Goal: Task Accomplishment & Management: Manage account settings

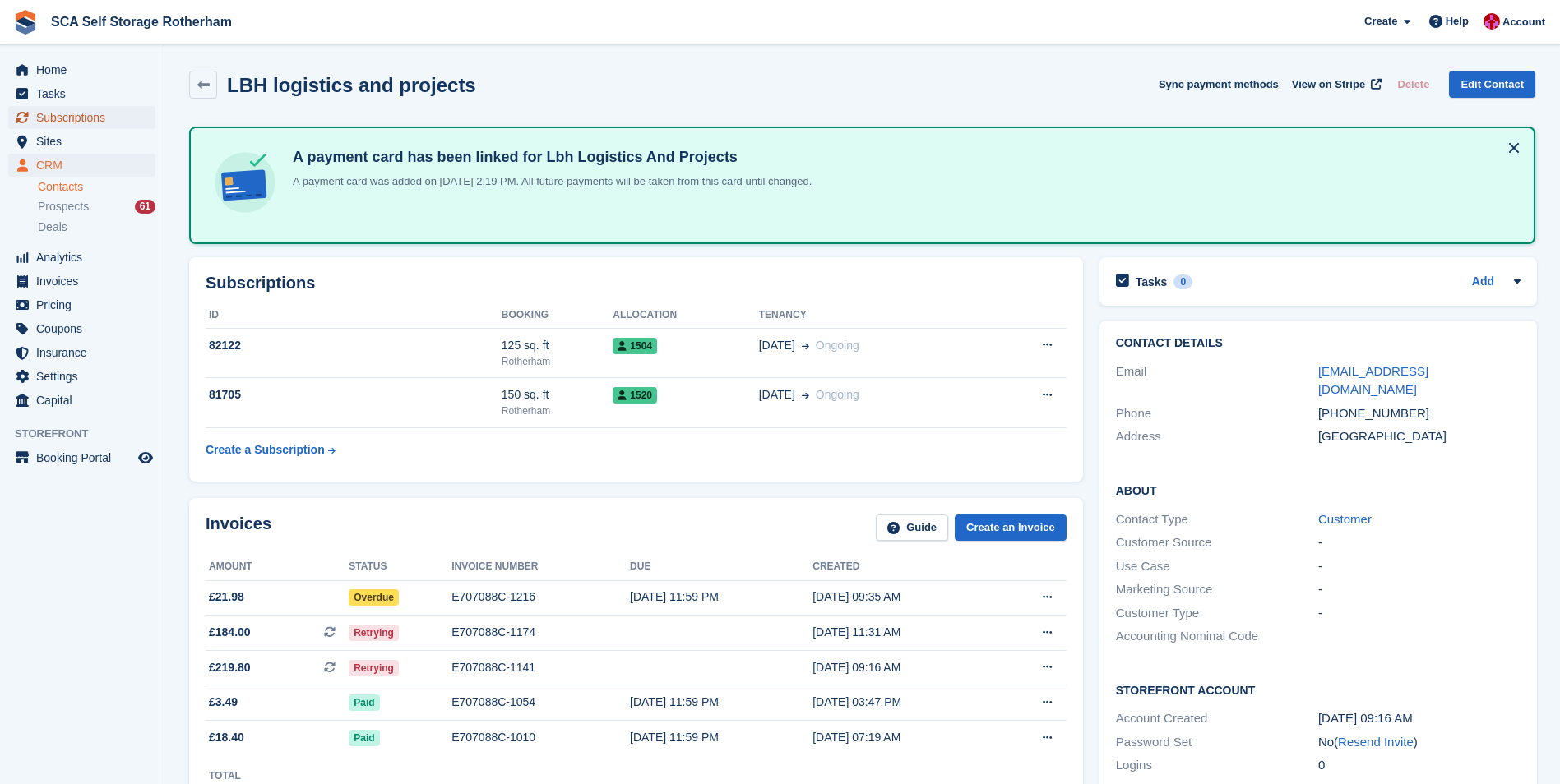
click at [83, 123] on span "Subscriptions" at bounding box center [86, 117] width 98 height 23
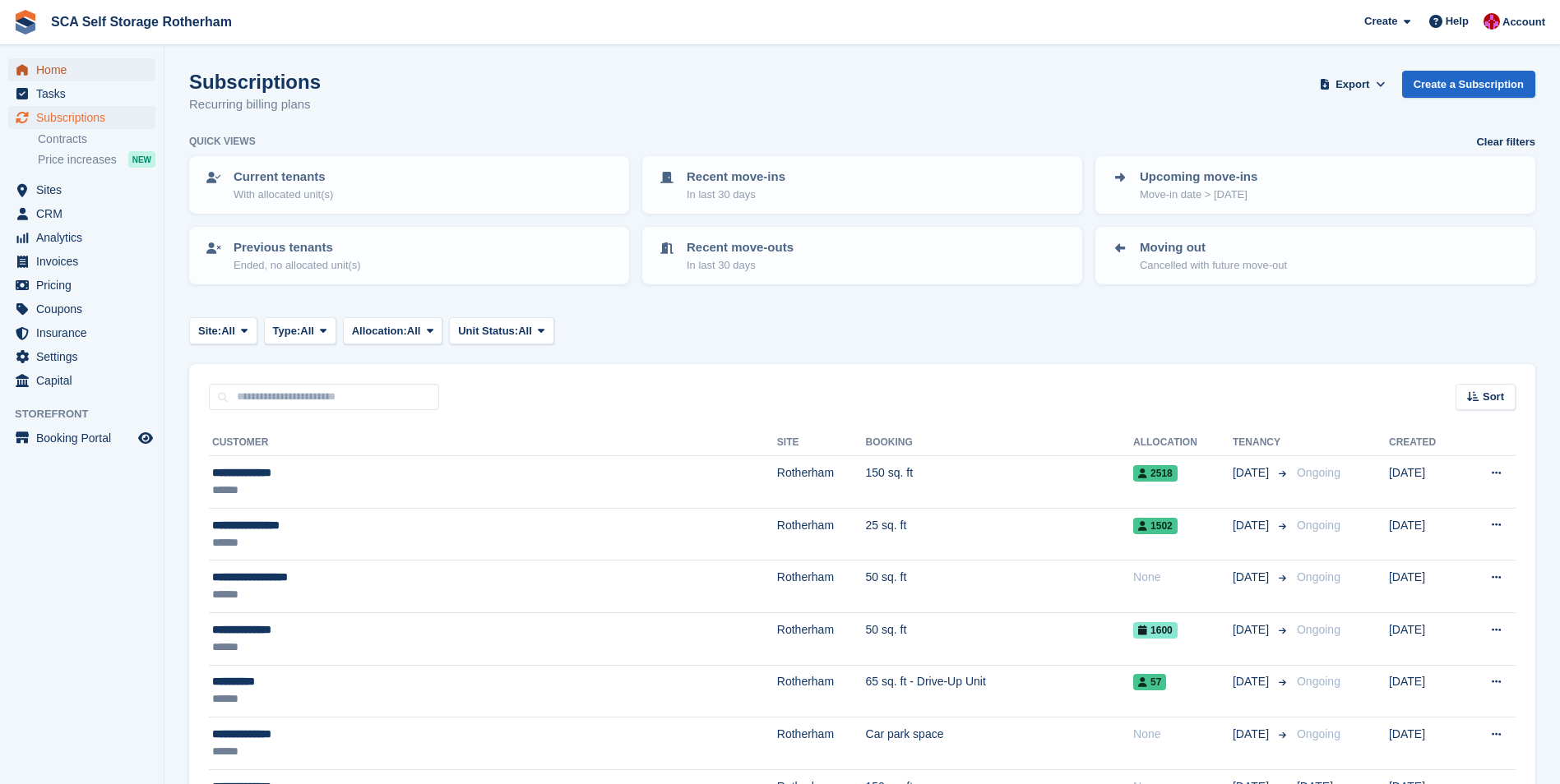
click at [85, 71] on span "Home" at bounding box center [86, 69] width 98 height 23
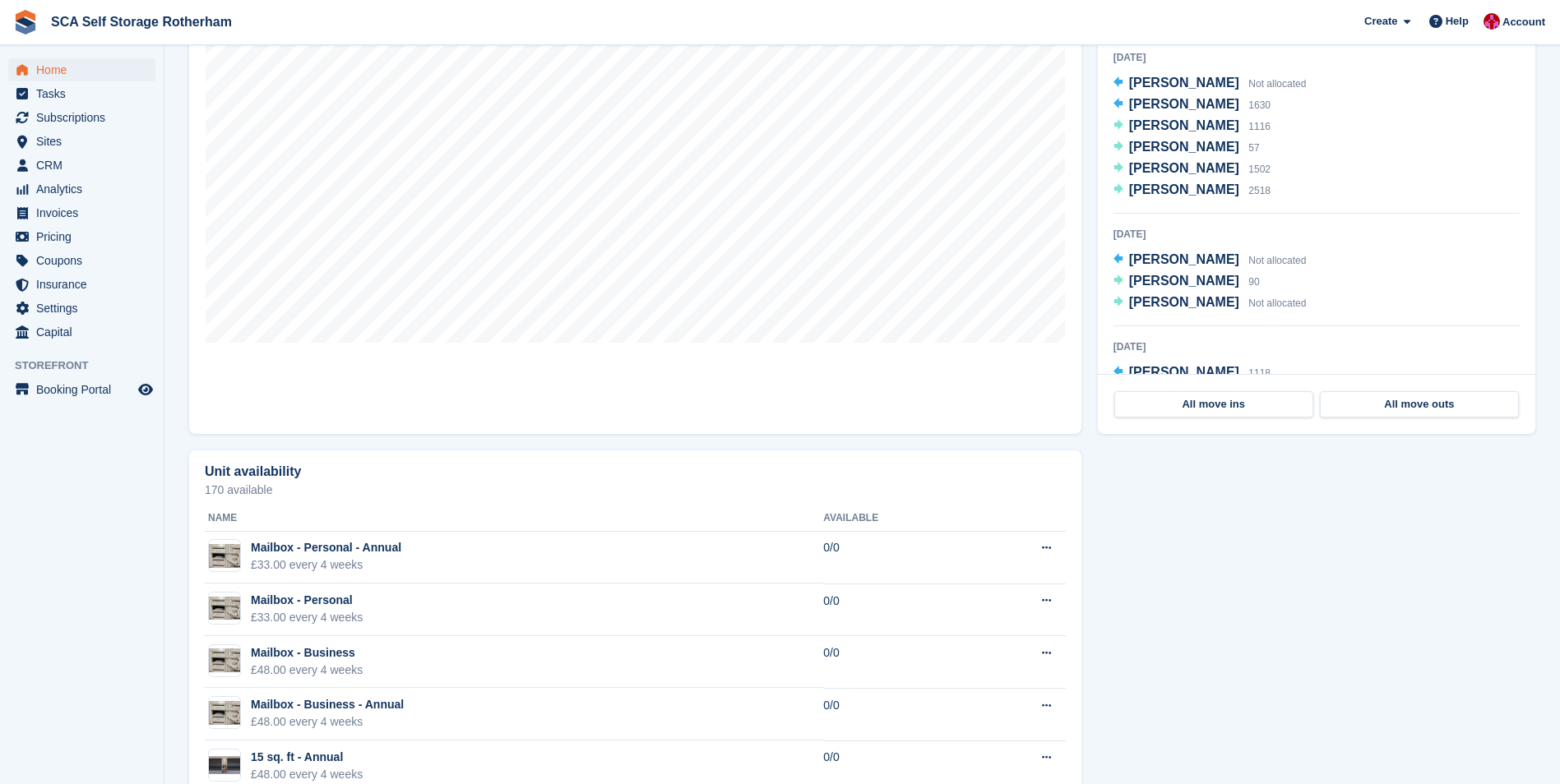
scroll to position [329, 0]
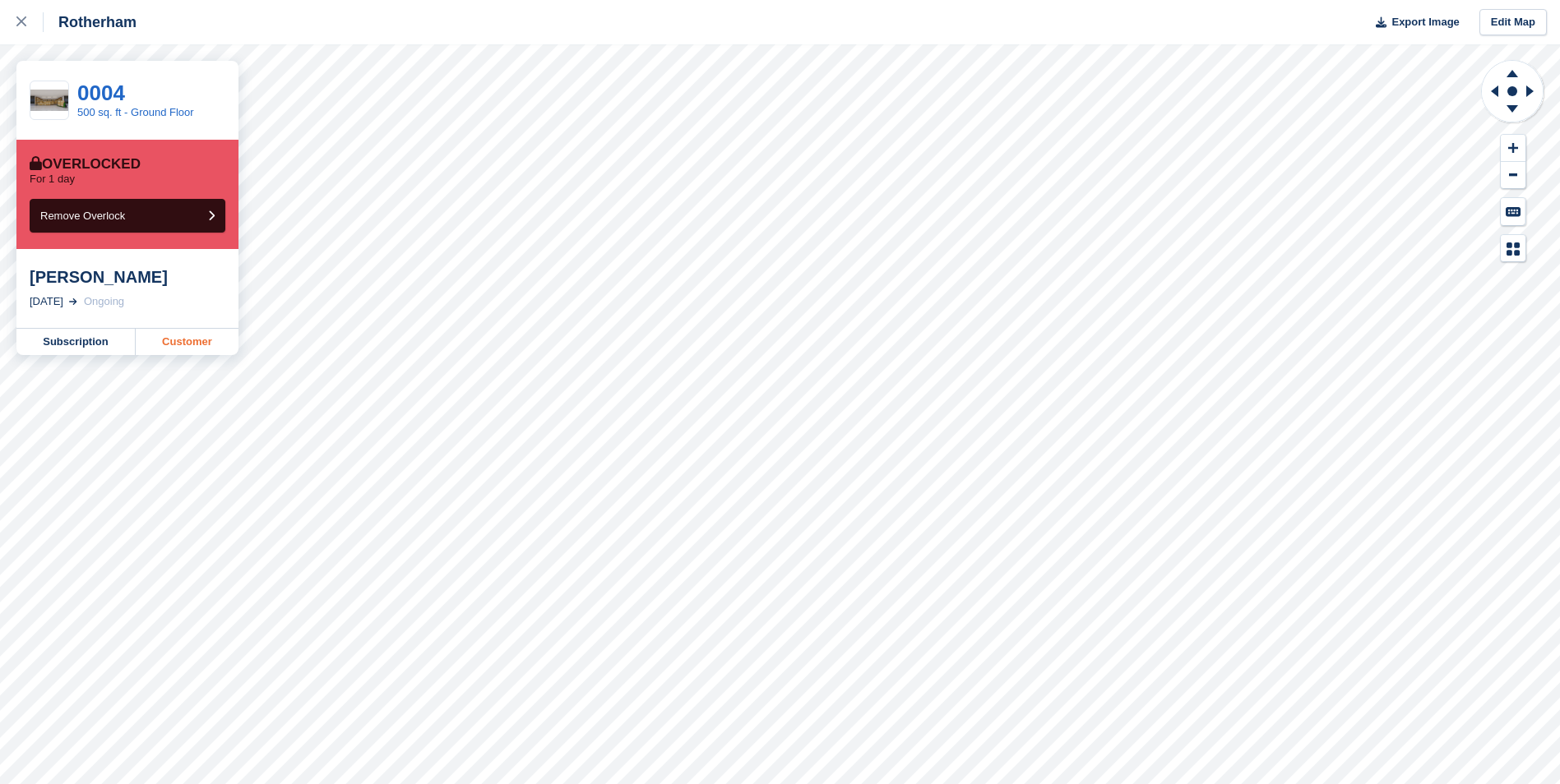
click at [199, 342] on link "Customer" at bounding box center [186, 342] width 103 height 26
click at [24, 30] on div at bounding box center [30, 23] width 27 height 20
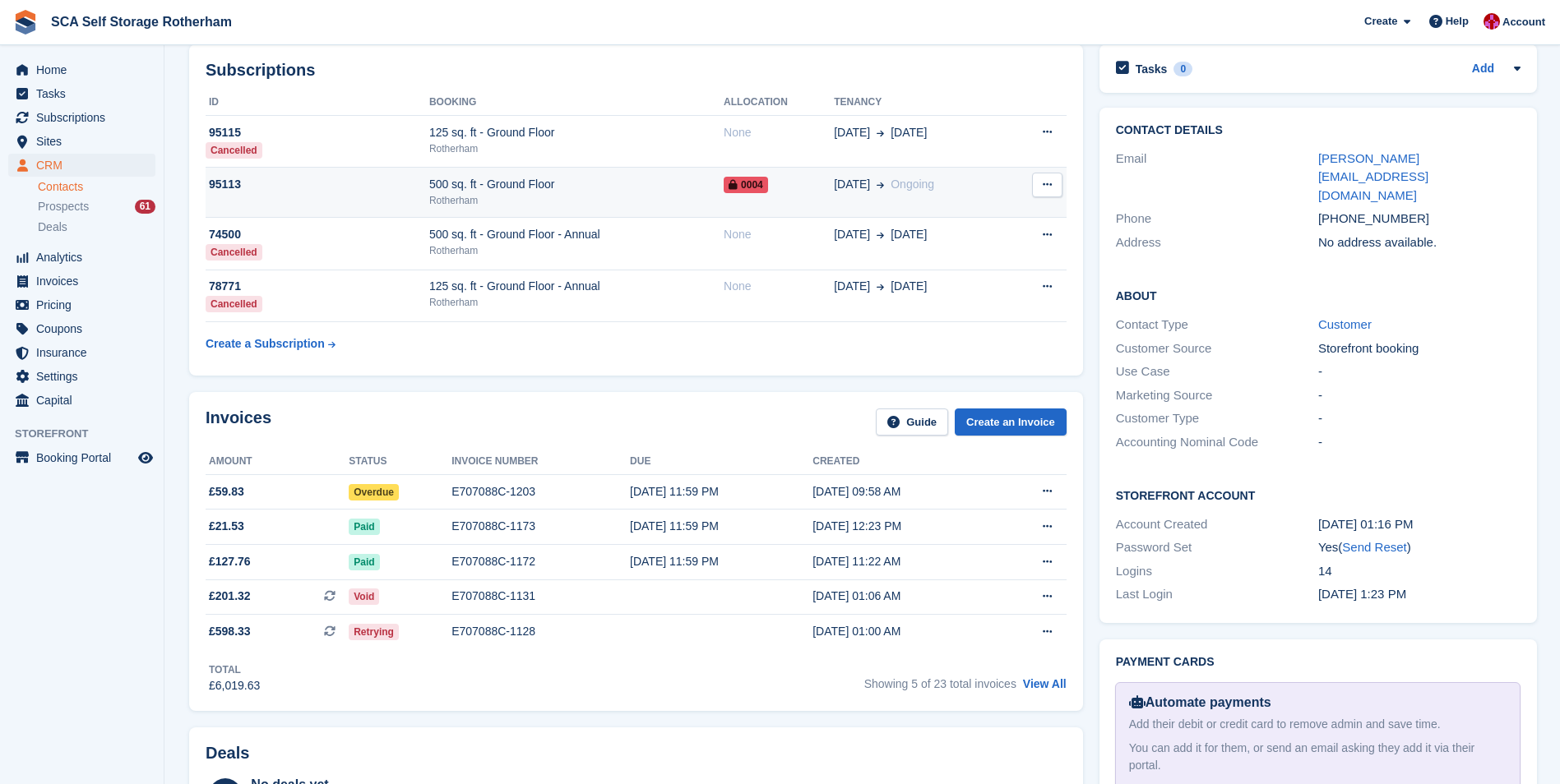
scroll to position [246, 0]
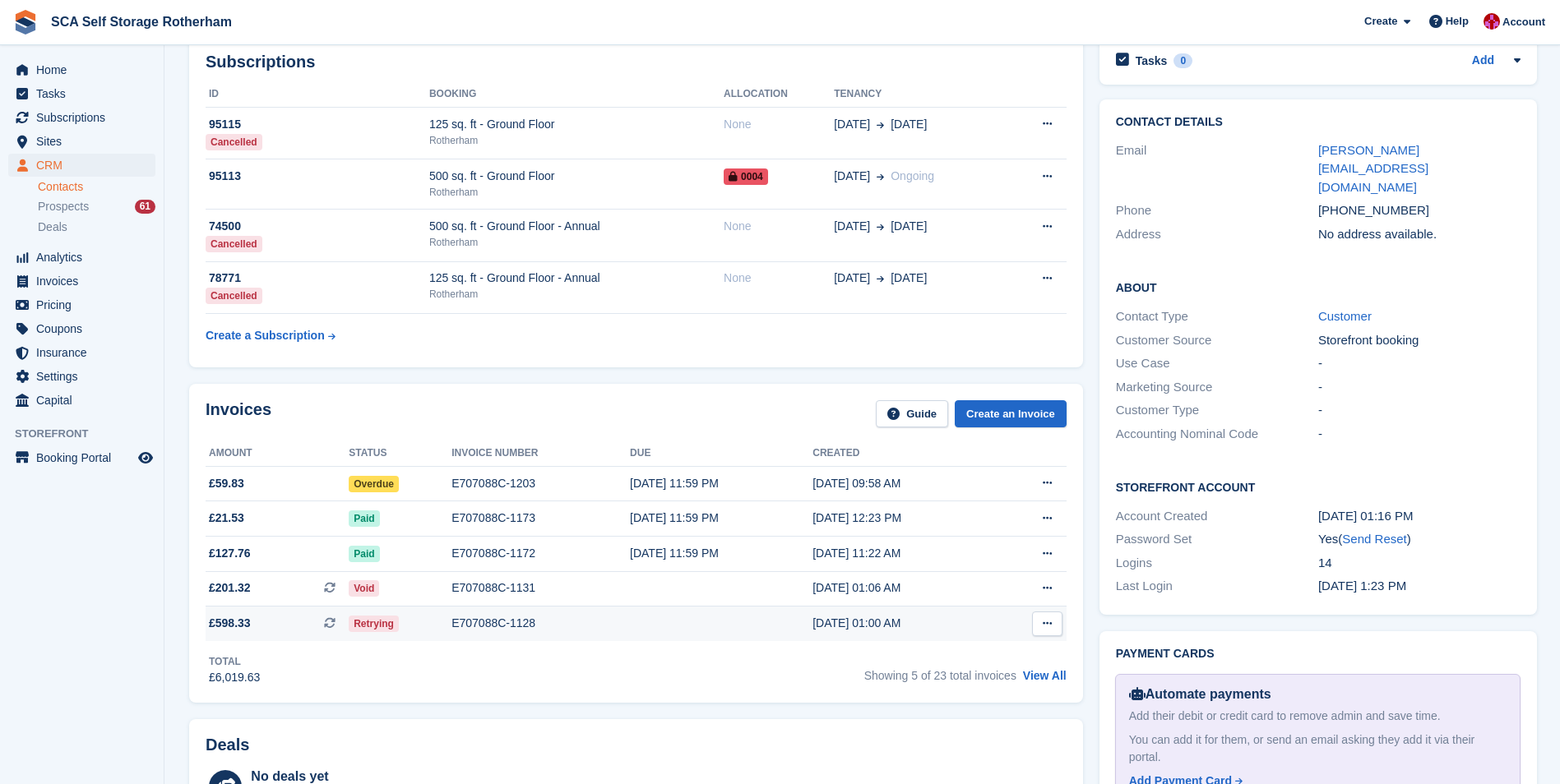
click at [419, 608] on td "Retrying" at bounding box center [399, 624] width 103 height 35
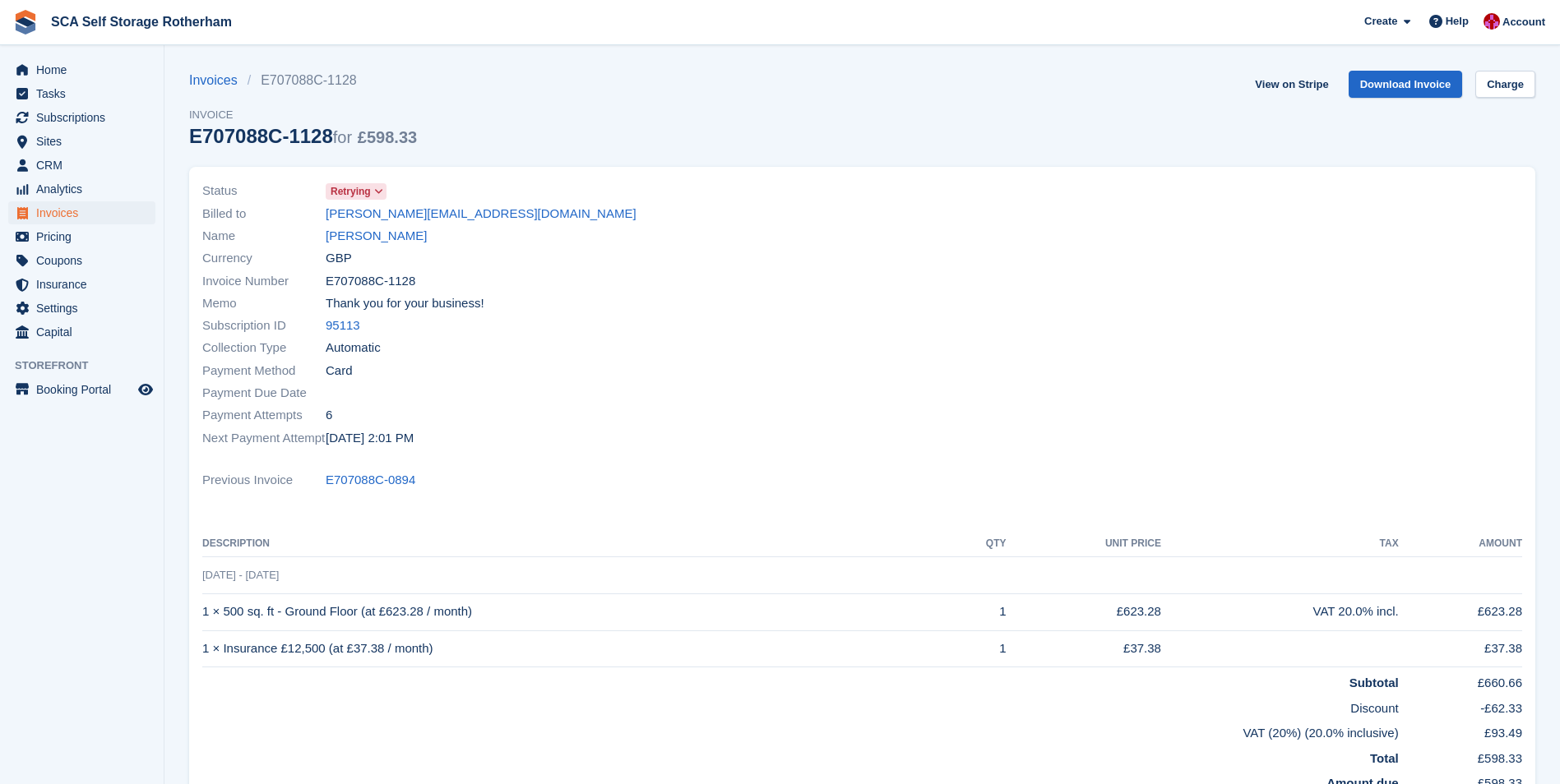
click at [366, 189] on span "Retrying" at bounding box center [350, 191] width 40 height 15
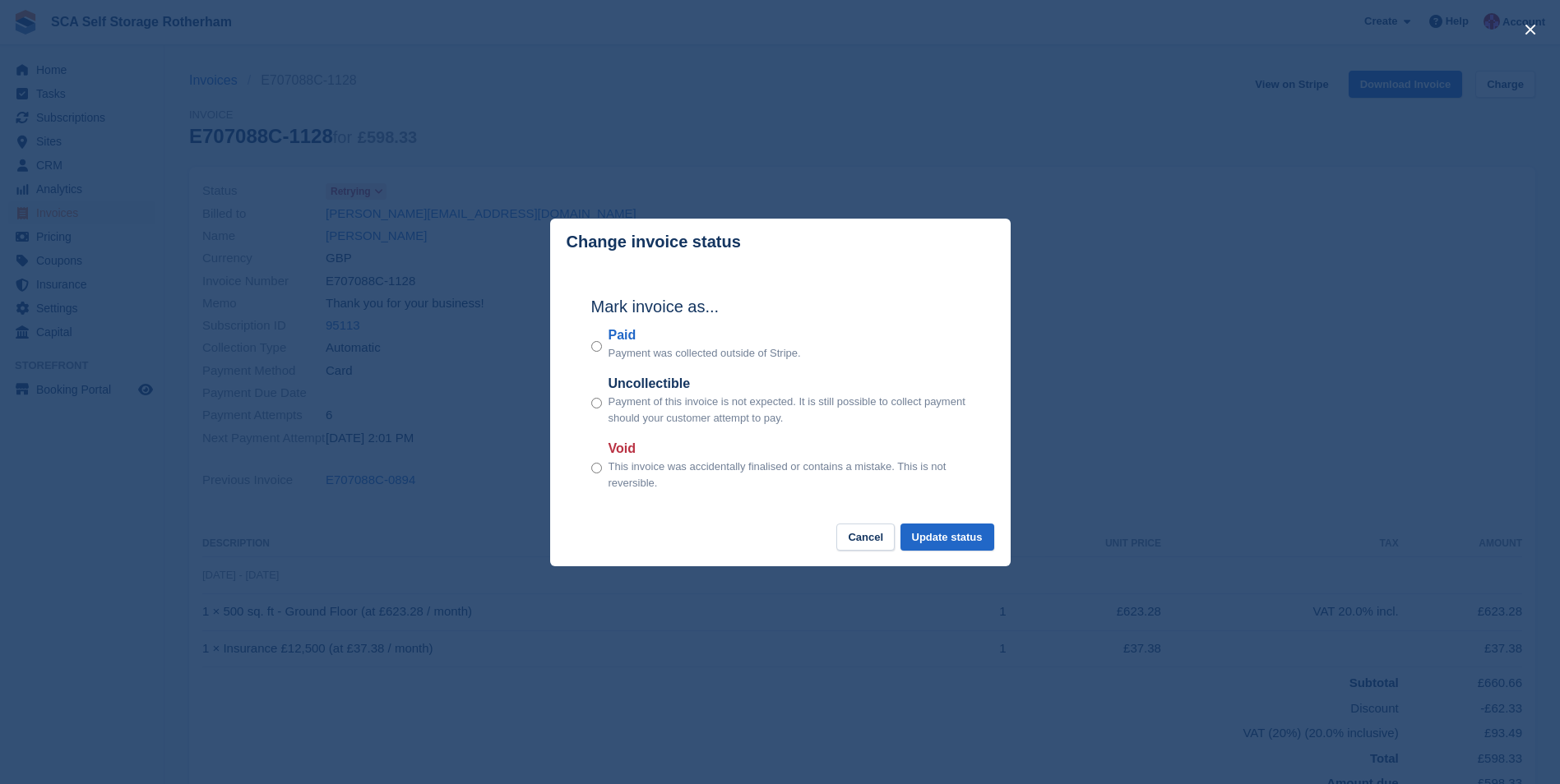
click at [587, 344] on div "Mark invoice as... Paid Payment was collected outside of Stripe. Uncollectible …" at bounding box center [780, 395] width 411 height 259
click at [951, 544] on button "Update status" at bounding box center [947, 538] width 94 height 27
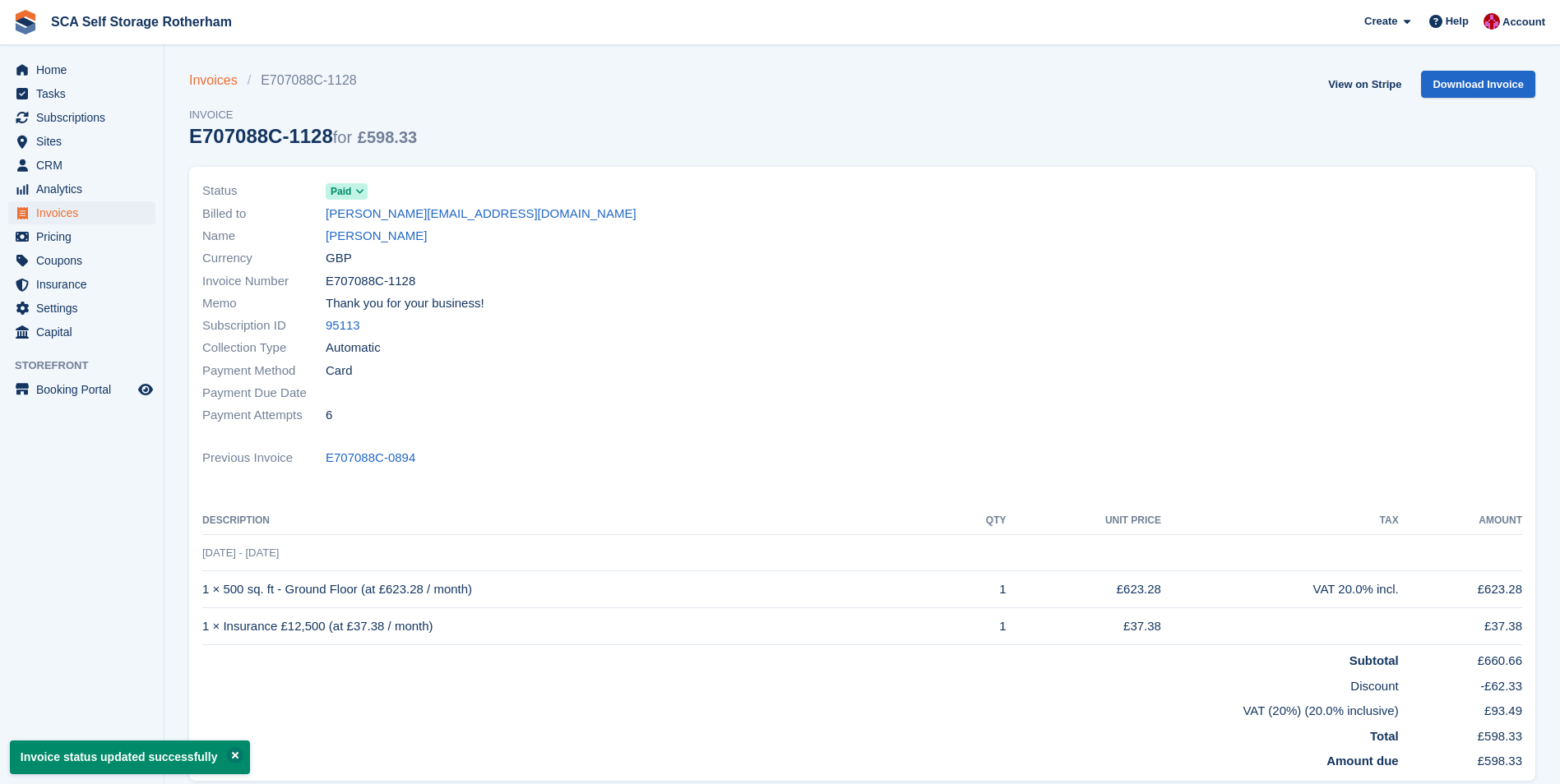
click at [219, 80] on link "Invoices" at bounding box center [218, 81] width 58 height 20
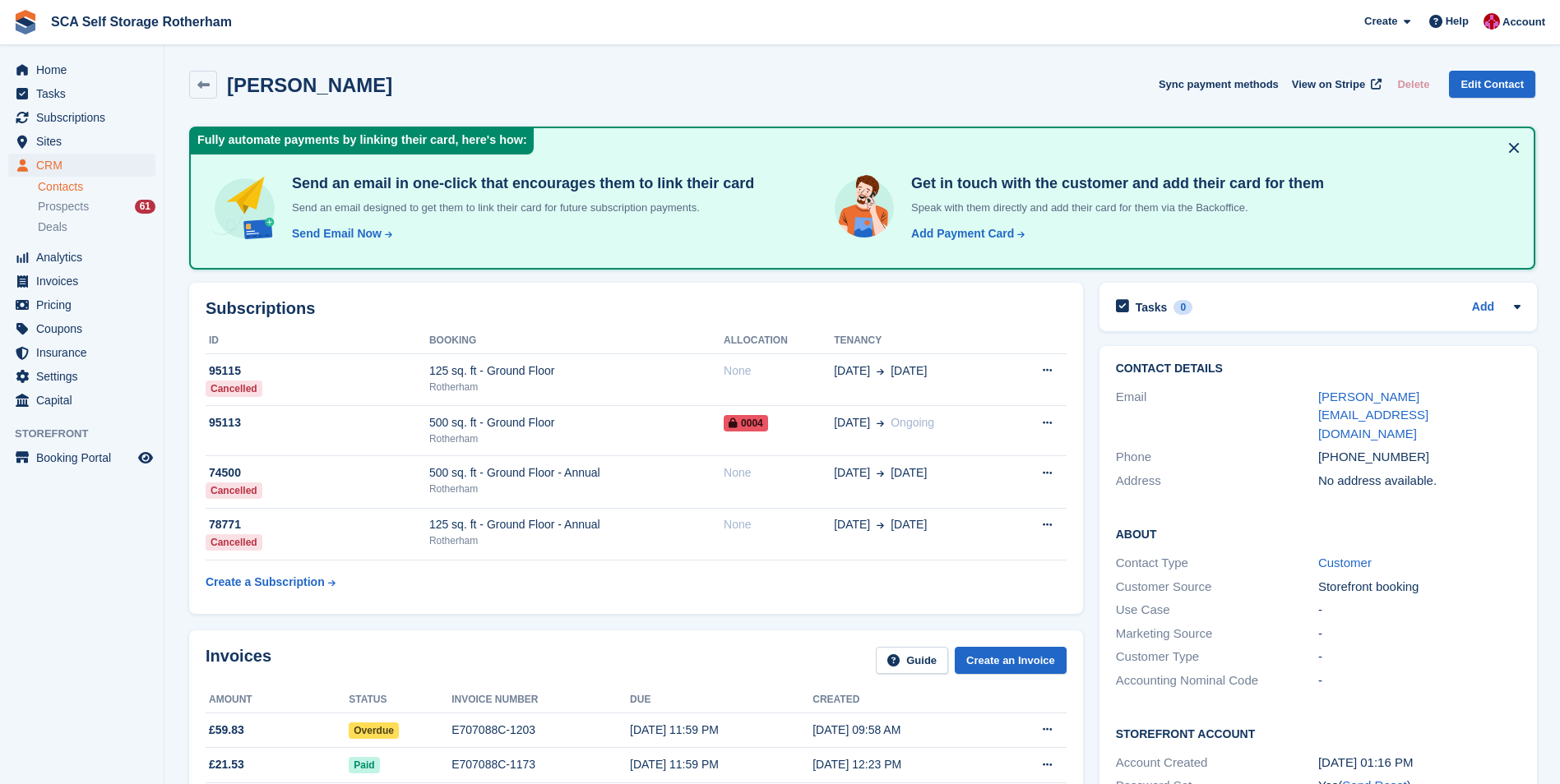
scroll to position [246, 0]
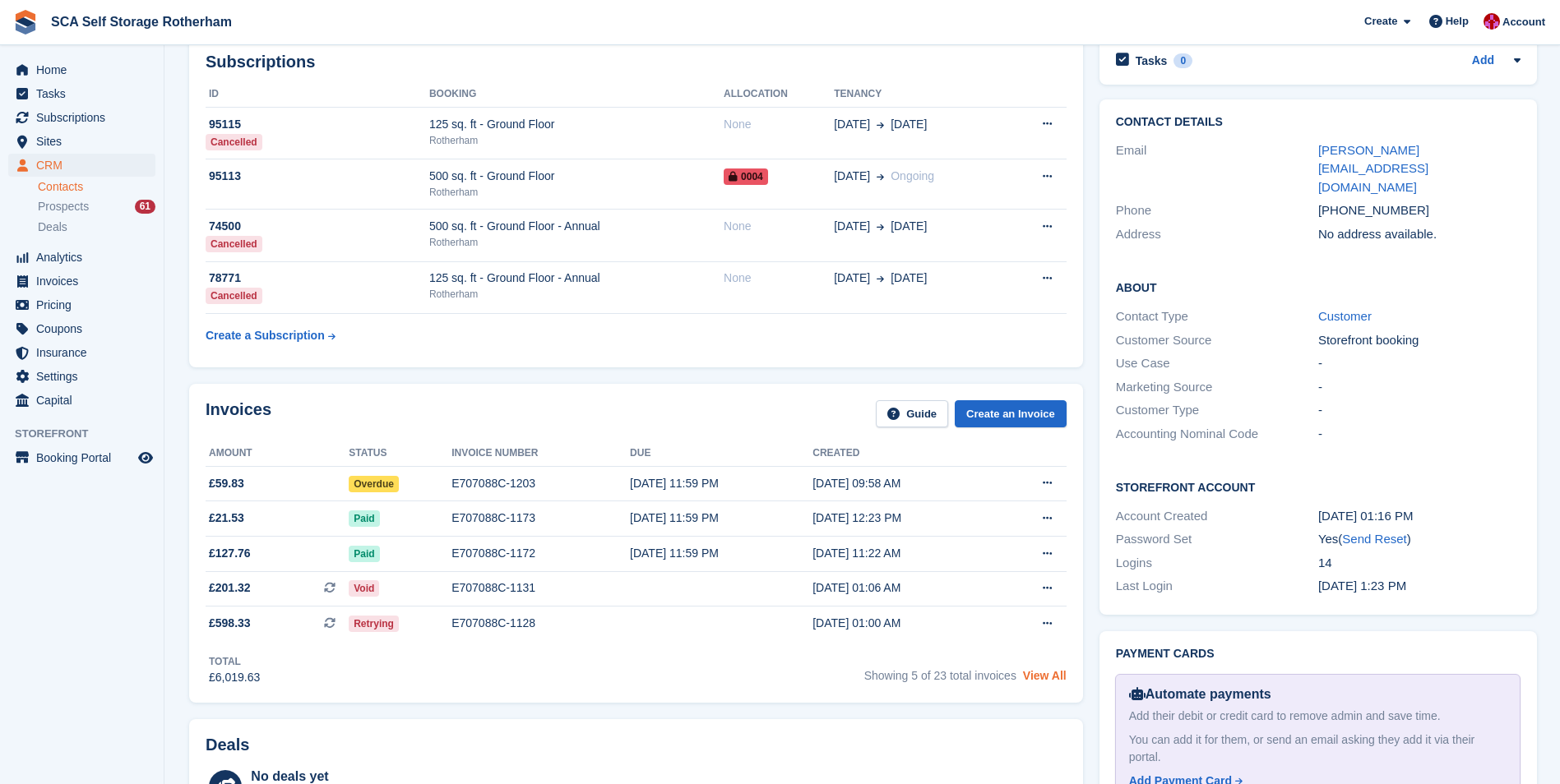
click at [1052, 669] on link "View All" at bounding box center [1045, 676] width 44 height 13
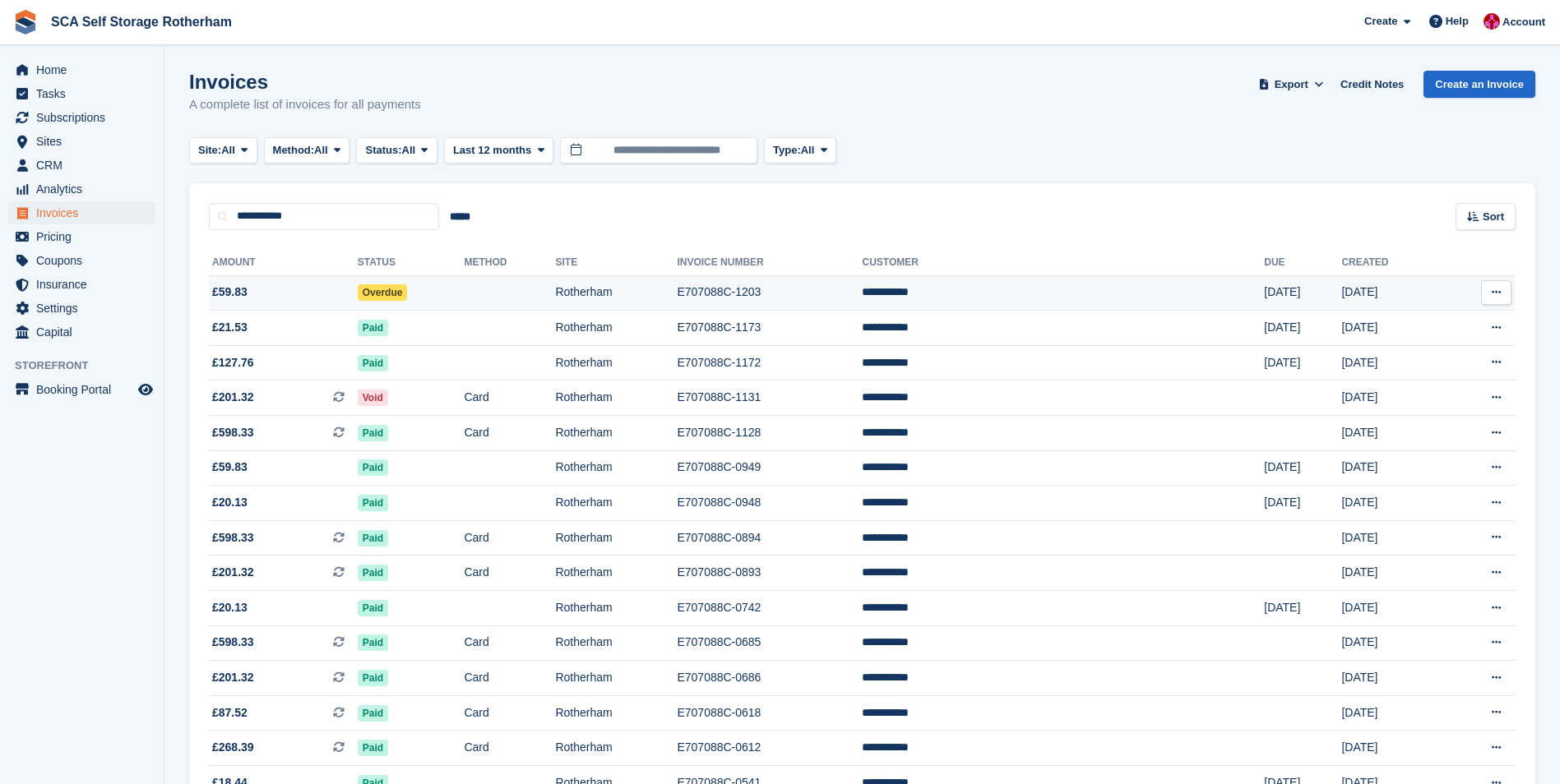
click at [465, 298] on td "Overdue" at bounding box center [411, 293] width 107 height 35
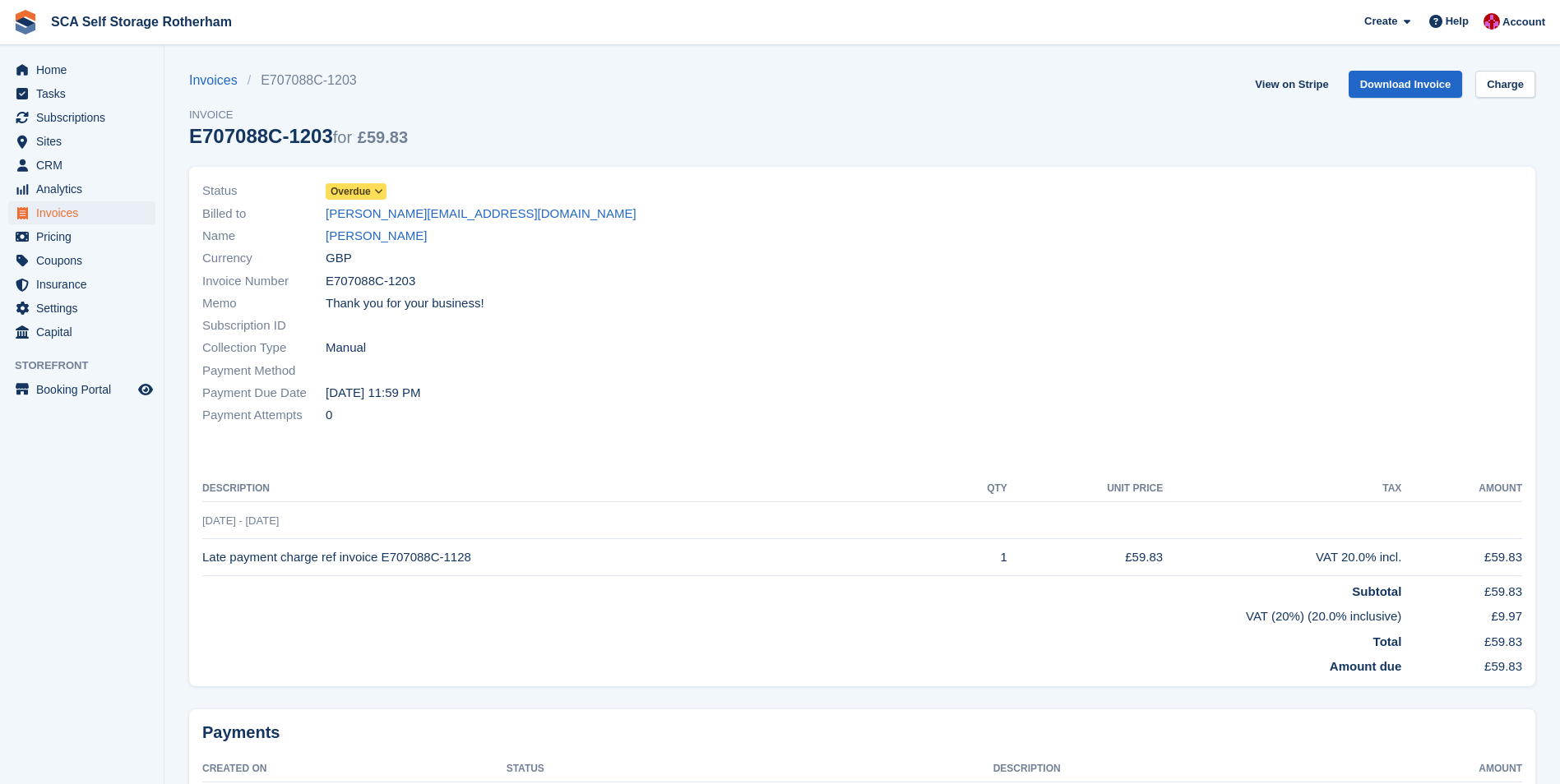
click at [367, 192] on span "Overdue" at bounding box center [350, 191] width 40 height 15
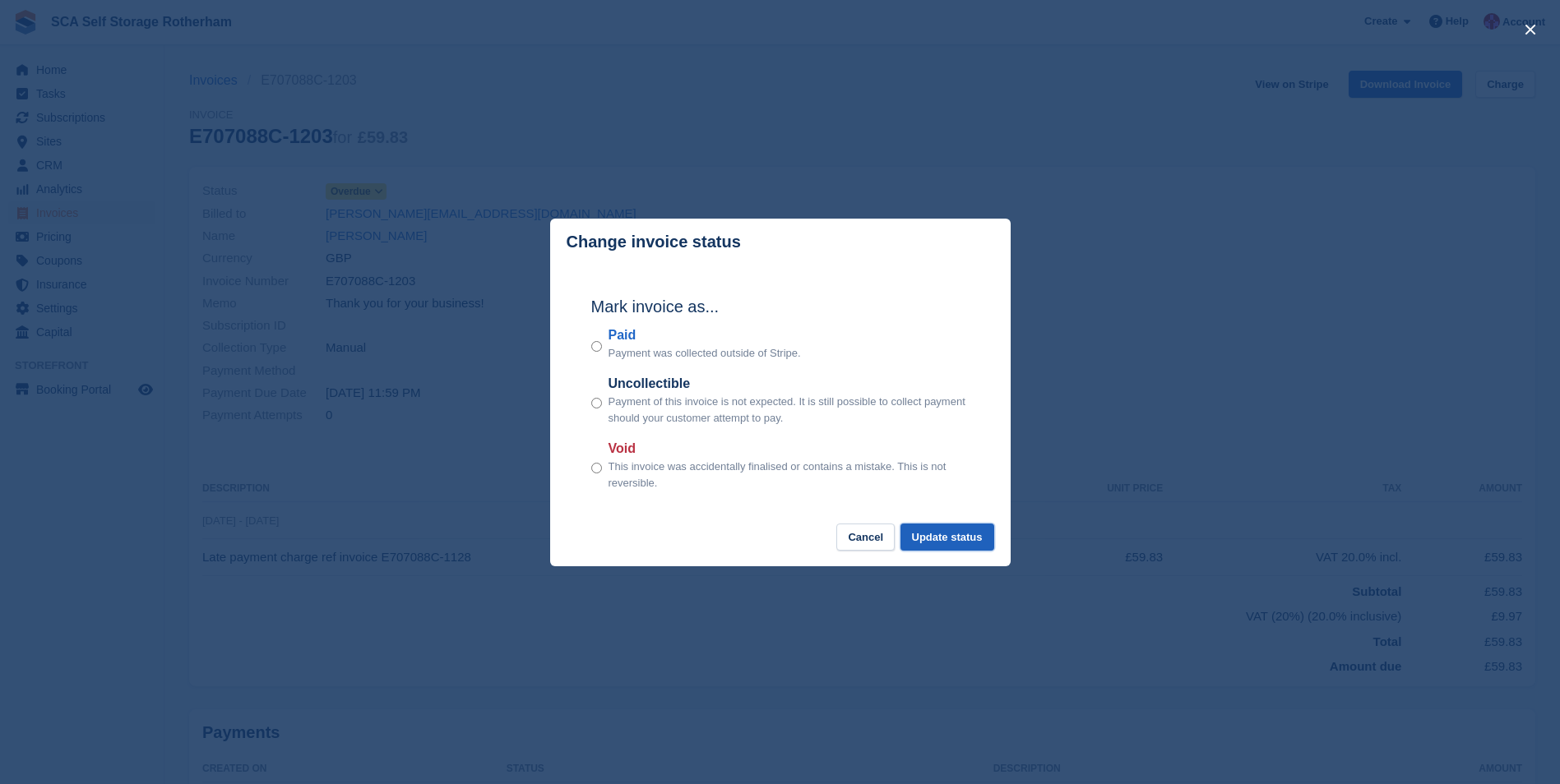
click at [941, 540] on button "Update status" at bounding box center [947, 538] width 94 height 27
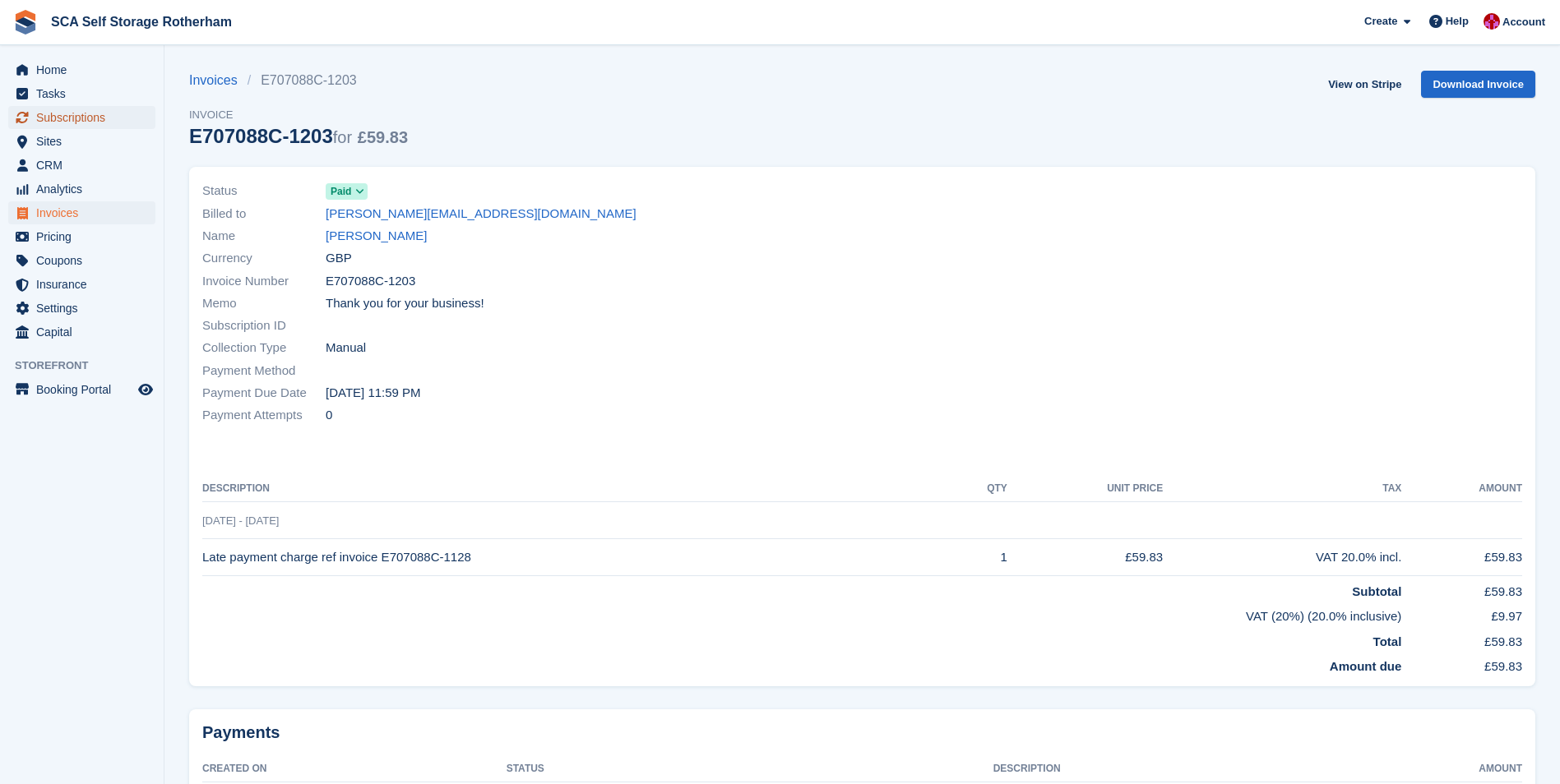
click at [94, 121] on span "Subscriptions" at bounding box center [86, 117] width 98 height 23
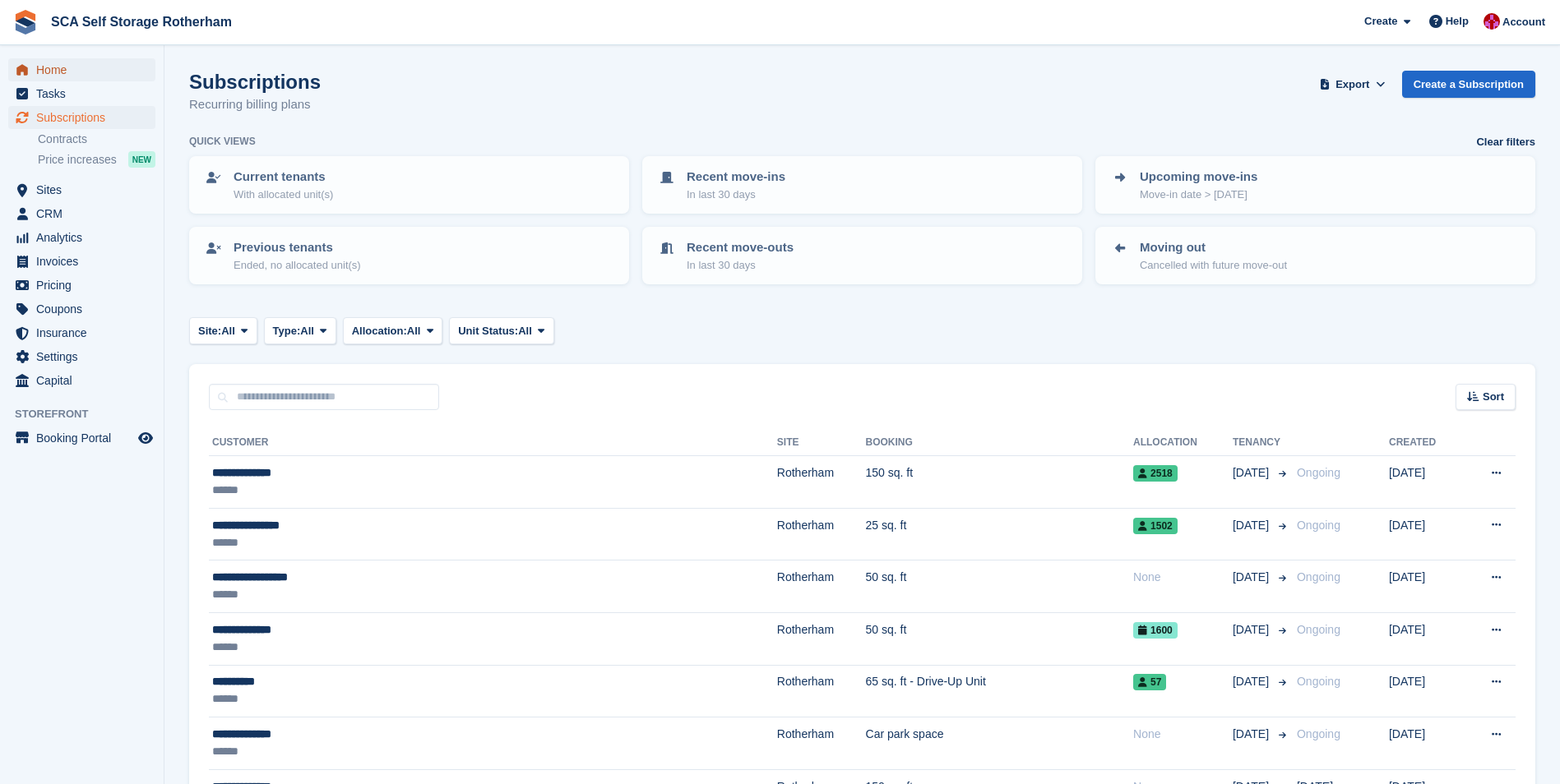
click at [106, 69] on span "Home" at bounding box center [86, 69] width 98 height 23
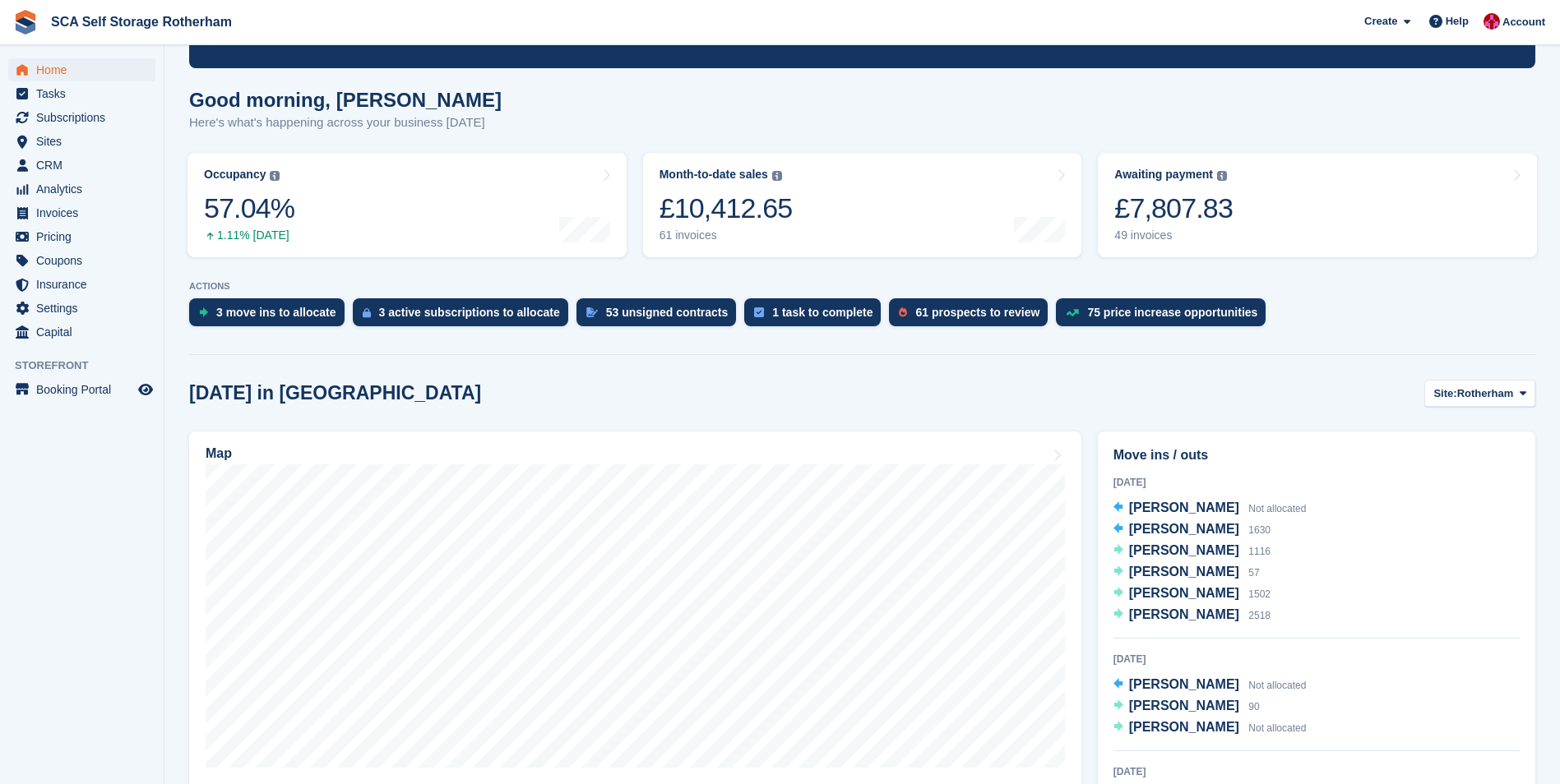
scroll to position [246, 0]
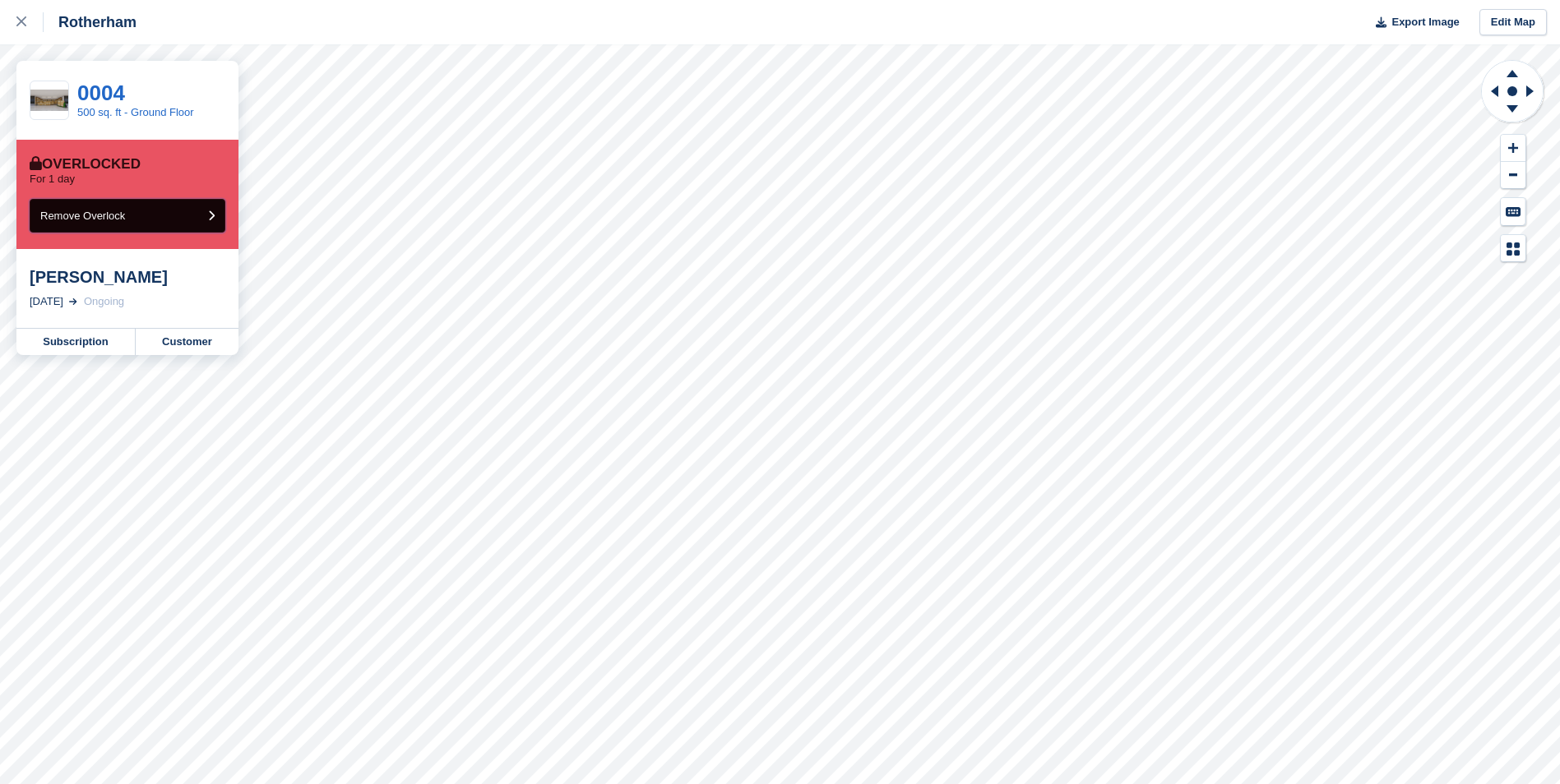
click at [209, 221] on icon "submit" at bounding box center [211, 216] width 6 height 11
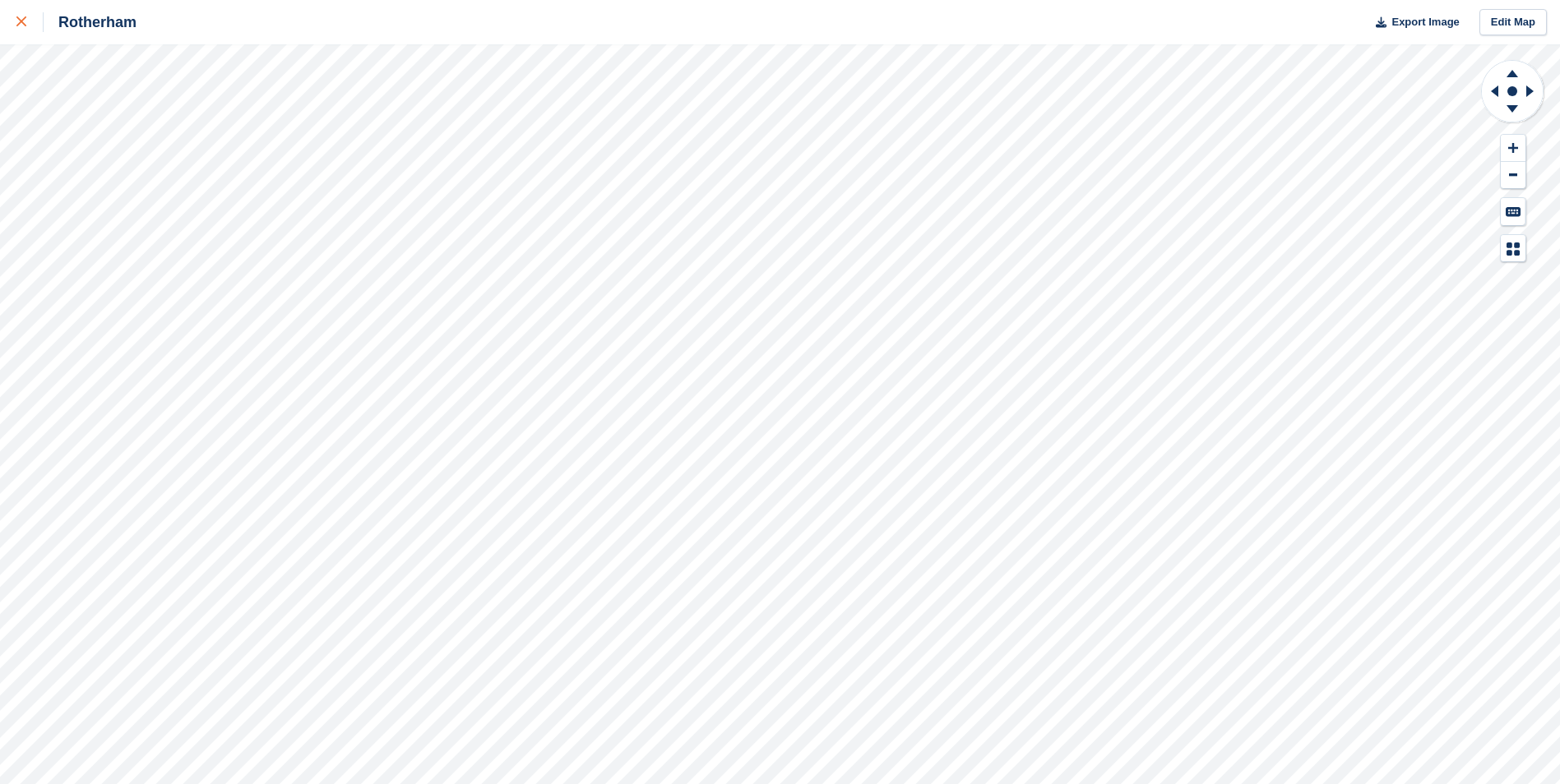
click at [30, 32] on link at bounding box center [22, 22] width 44 height 45
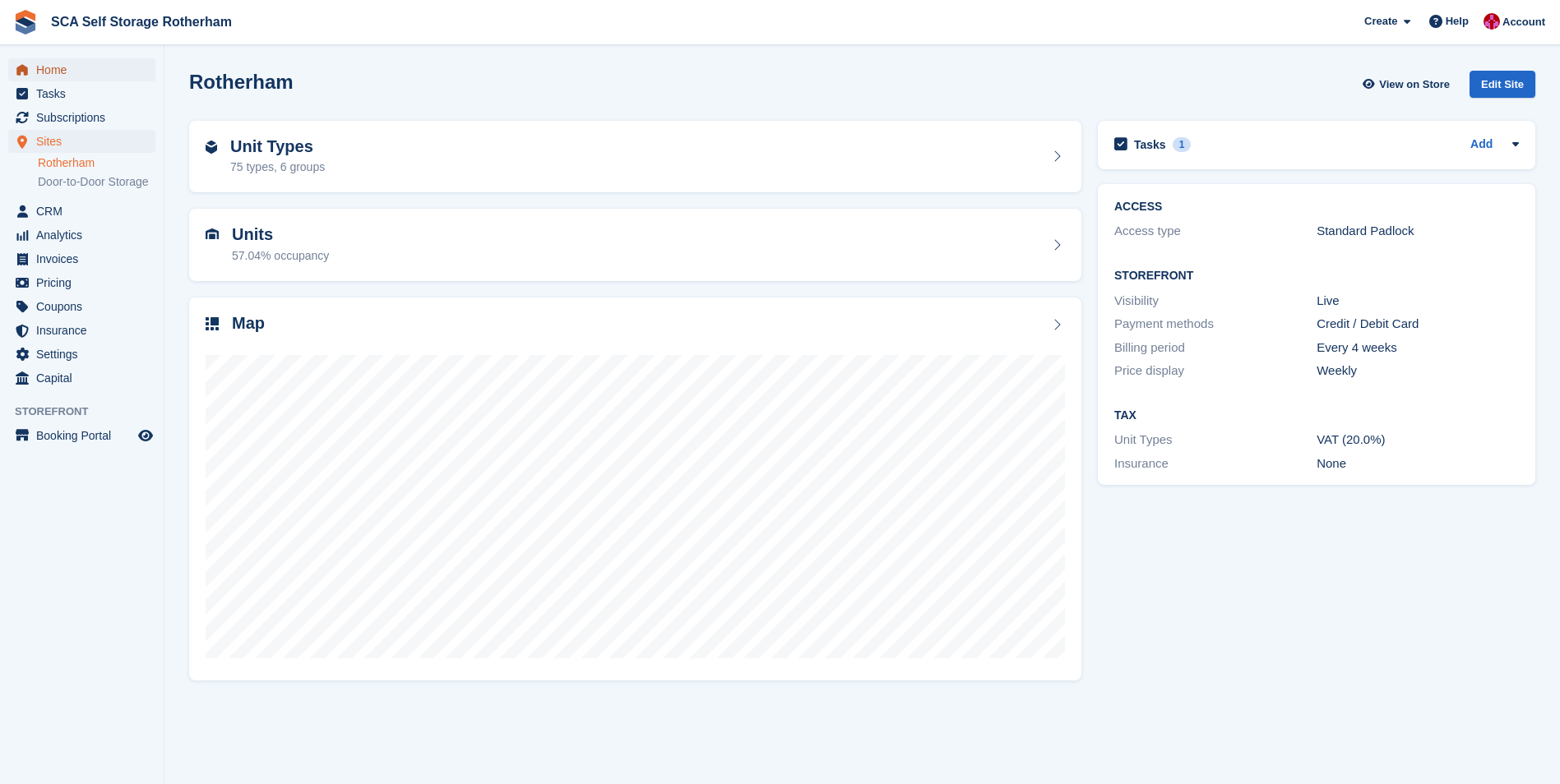
click at [85, 77] on span "Home" at bounding box center [86, 69] width 98 height 23
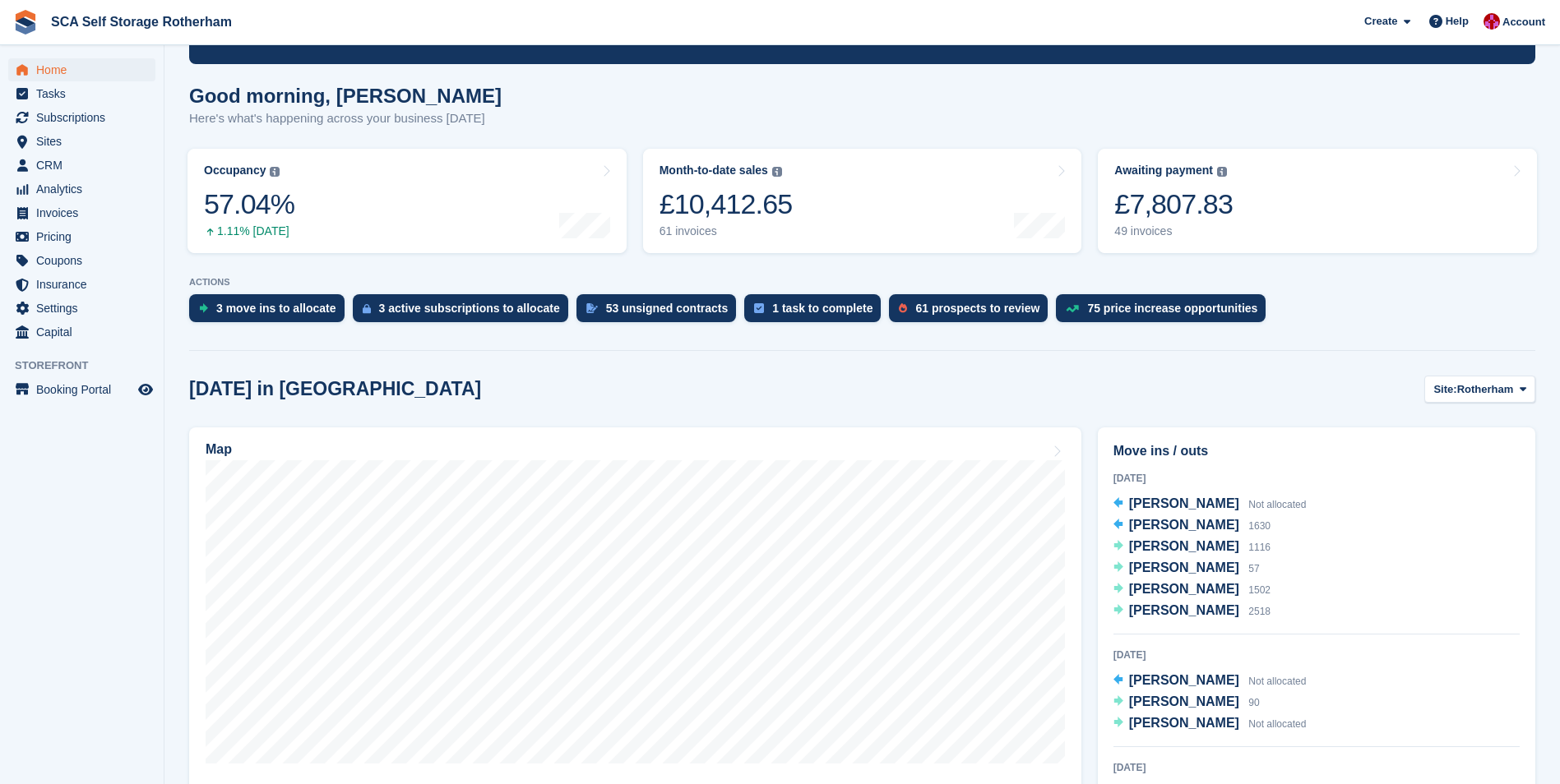
scroll to position [329, 0]
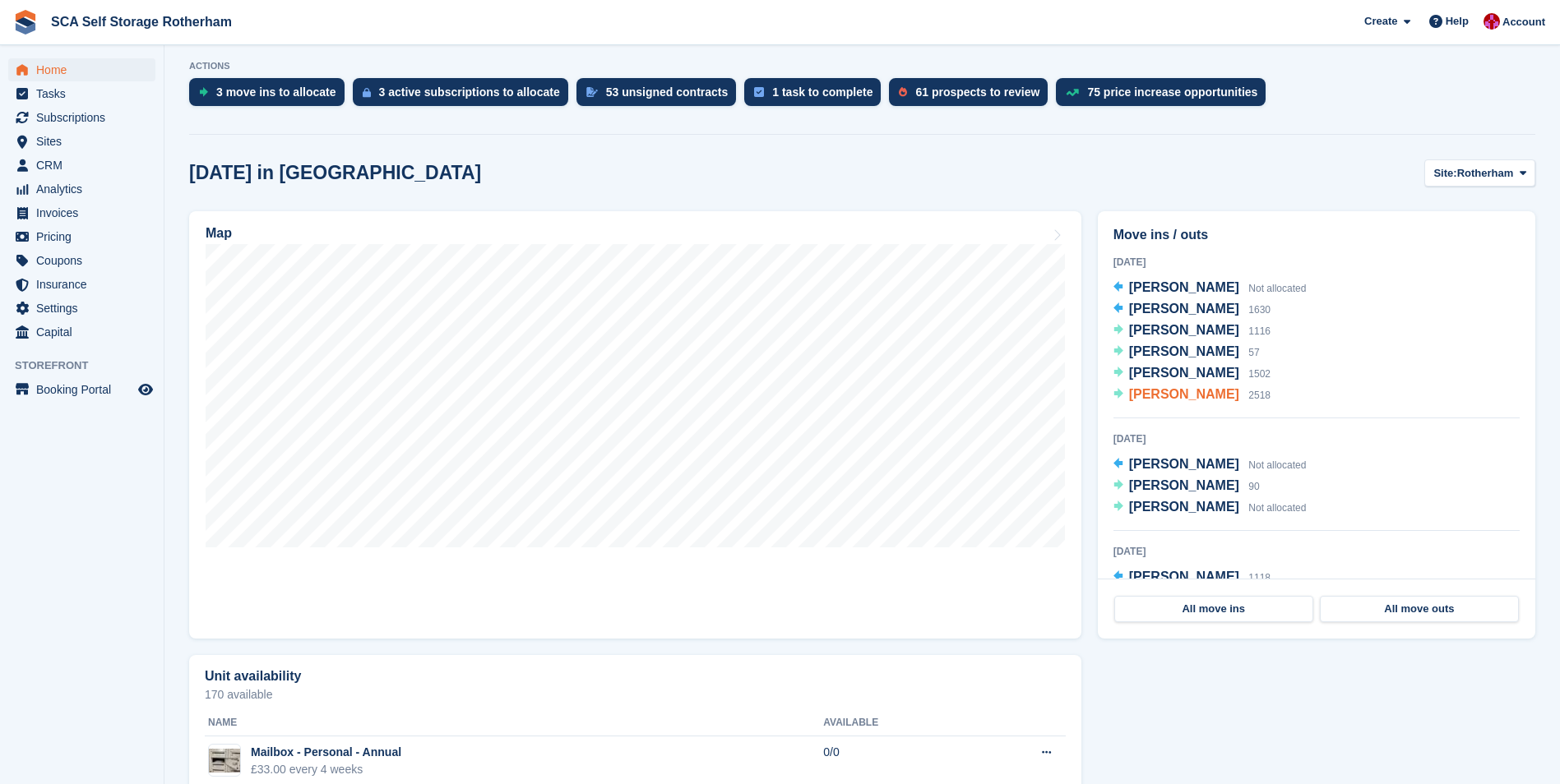
click at [1193, 398] on span "Paula Williams" at bounding box center [1183, 394] width 110 height 14
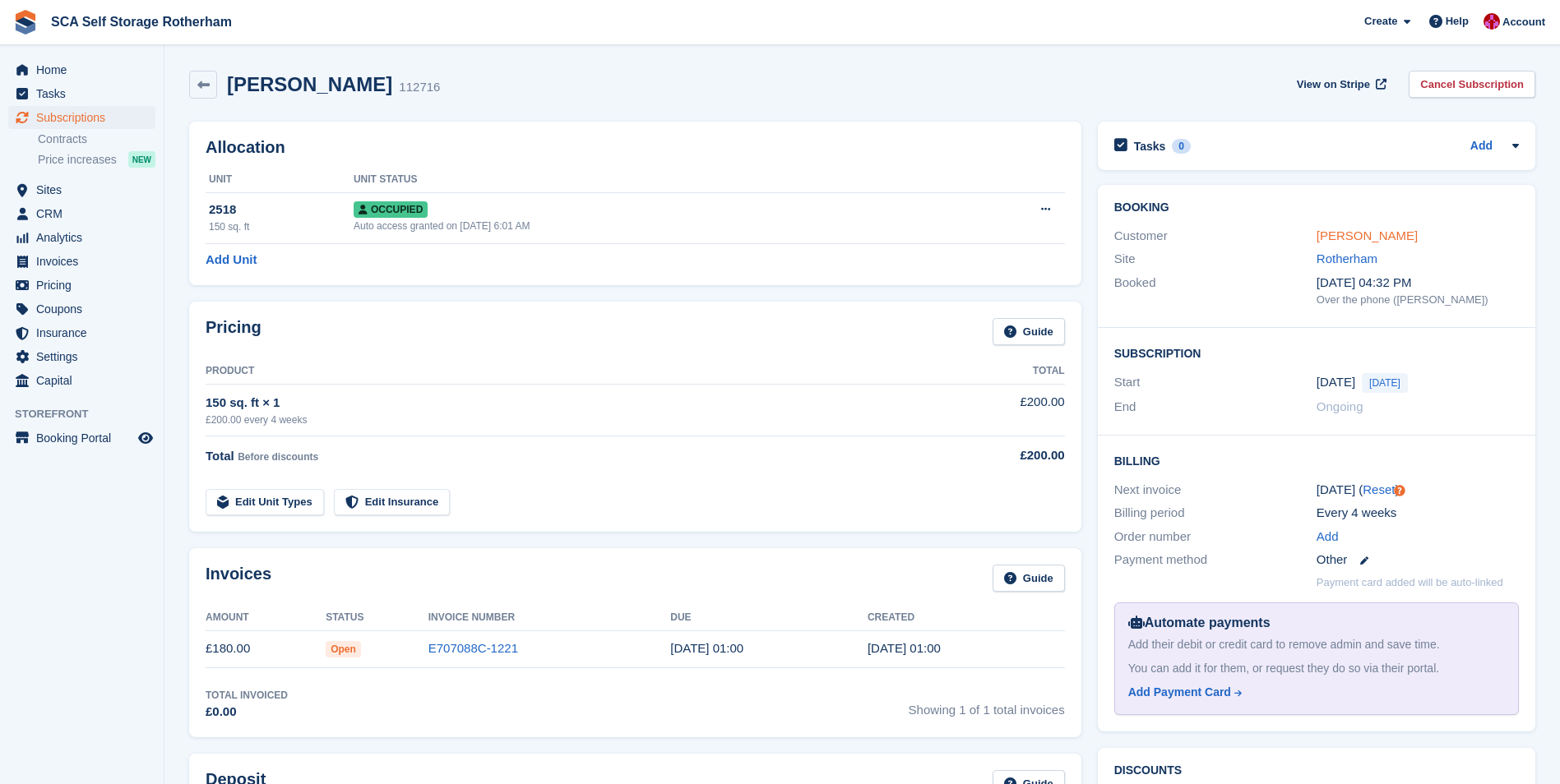
click at [1359, 237] on link "[PERSON_NAME]" at bounding box center [1366, 235] width 101 height 14
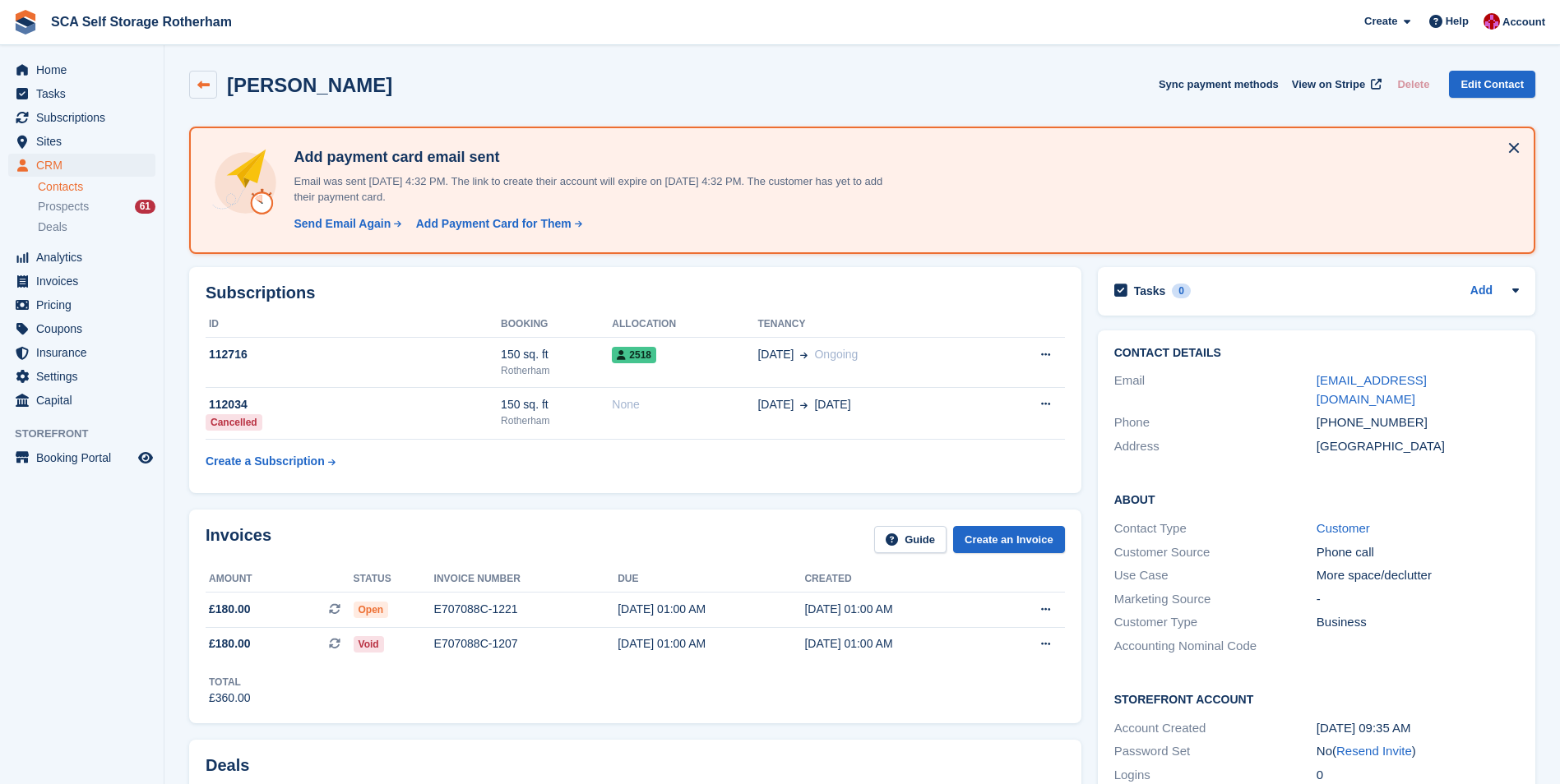
click at [201, 88] on icon at bounding box center [204, 85] width 13 height 13
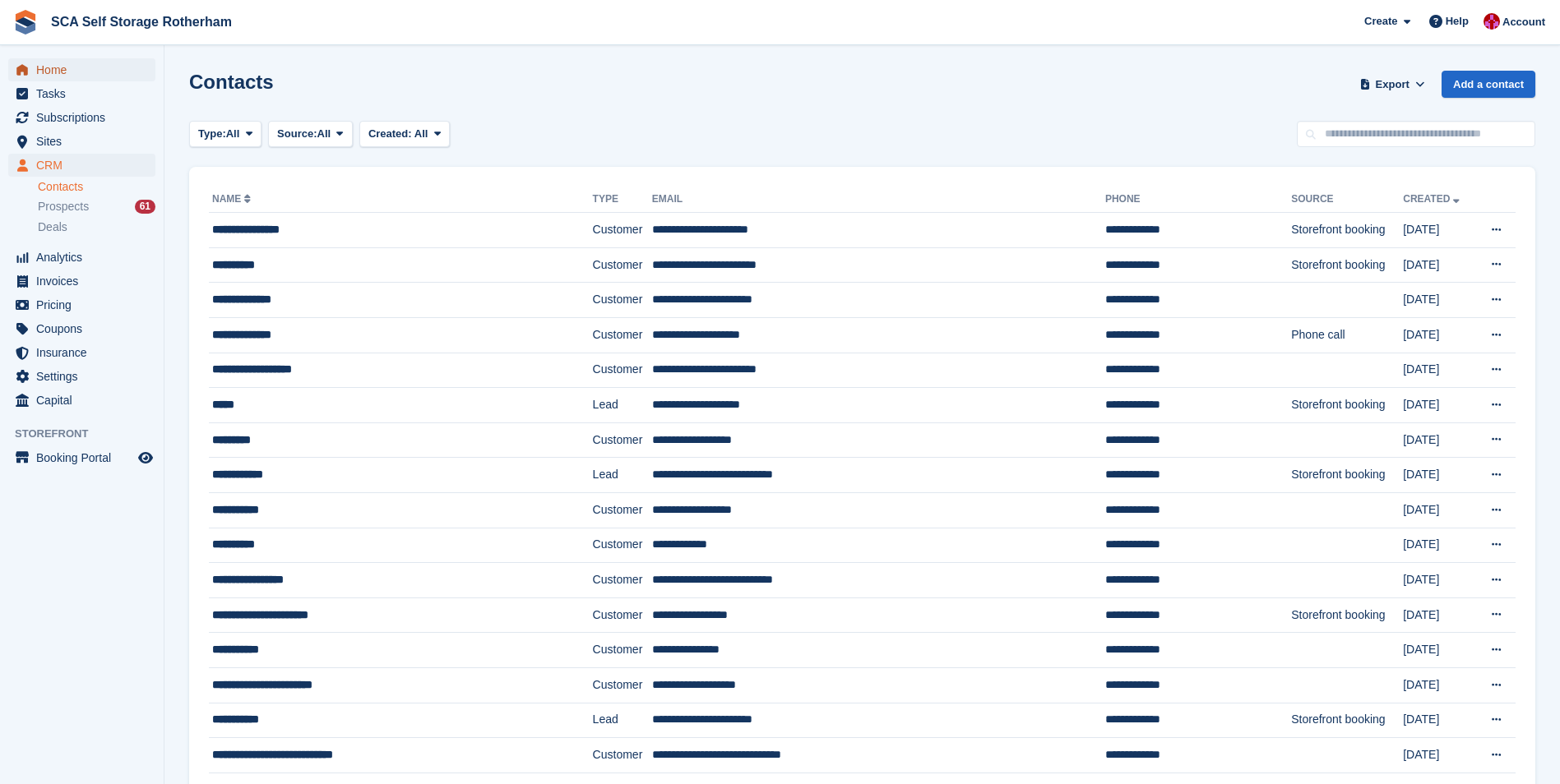
click at [77, 81] on span "Home" at bounding box center [86, 69] width 98 height 23
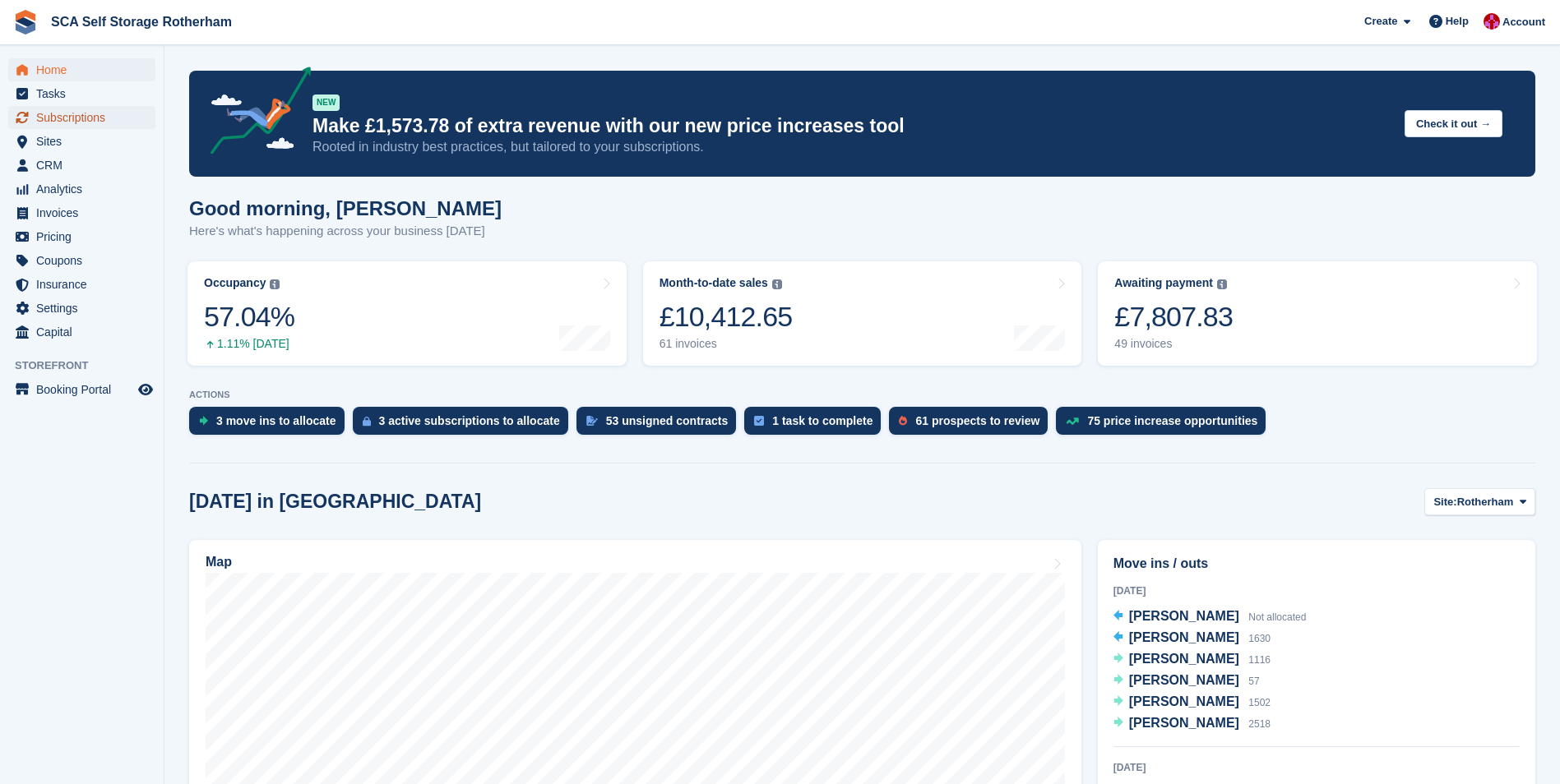
click at [107, 116] on span "Subscriptions" at bounding box center [86, 117] width 98 height 23
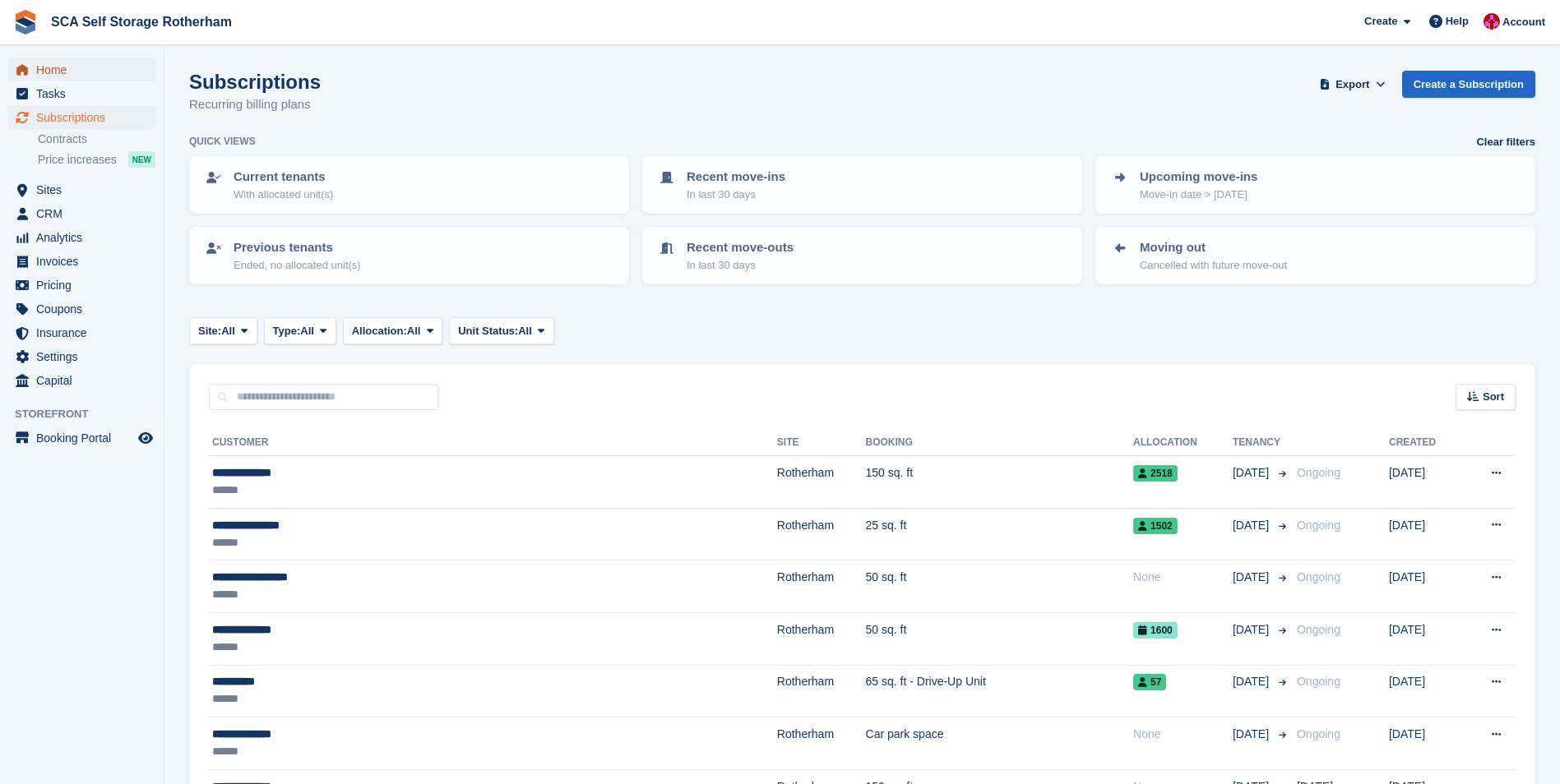
click at [100, 75] on span "Home" at bounding box center [86, 69] width 98 height 23
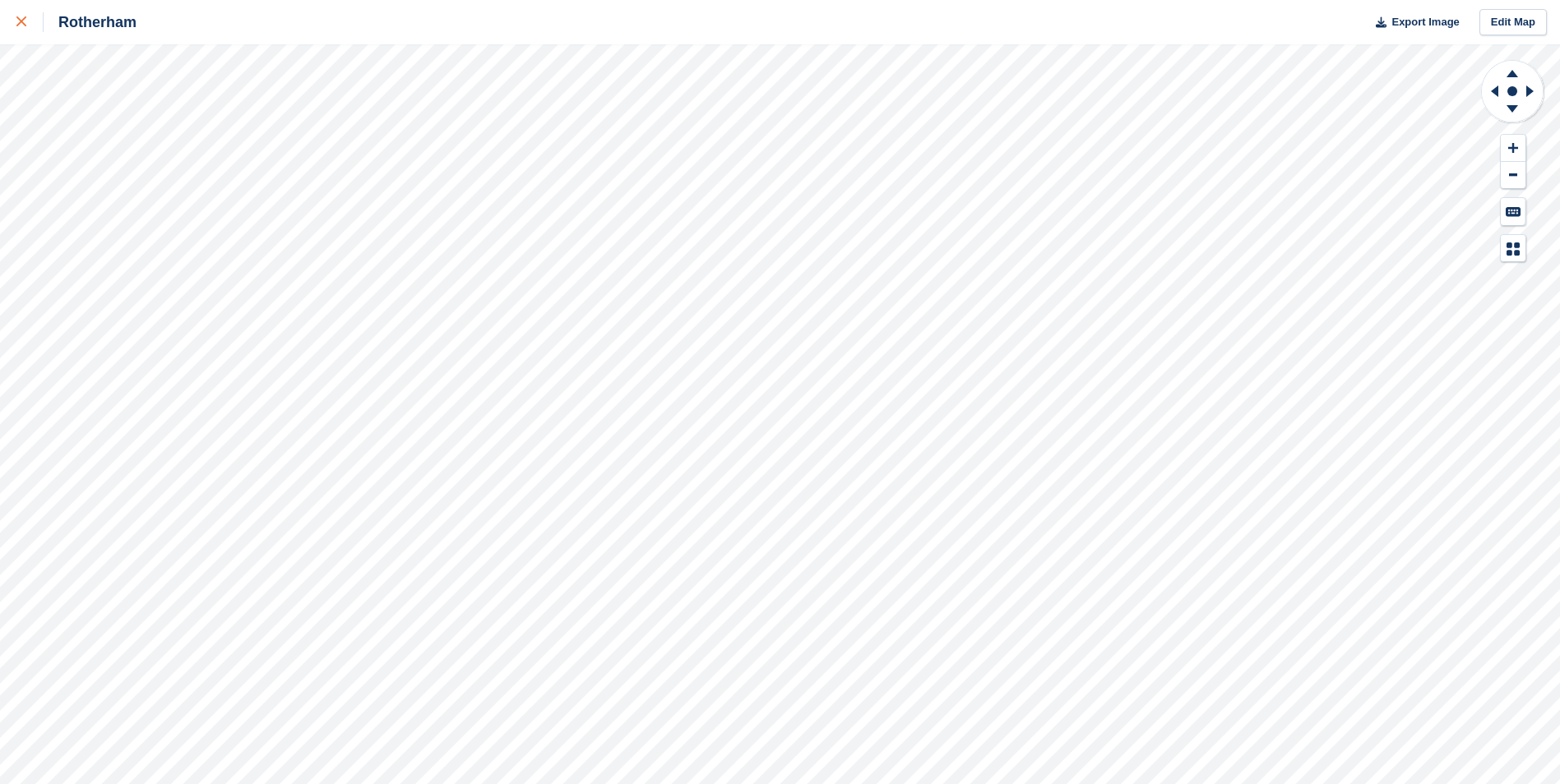
click at [14, 23] on link at bounding box center [22, 22] width 44 height 45
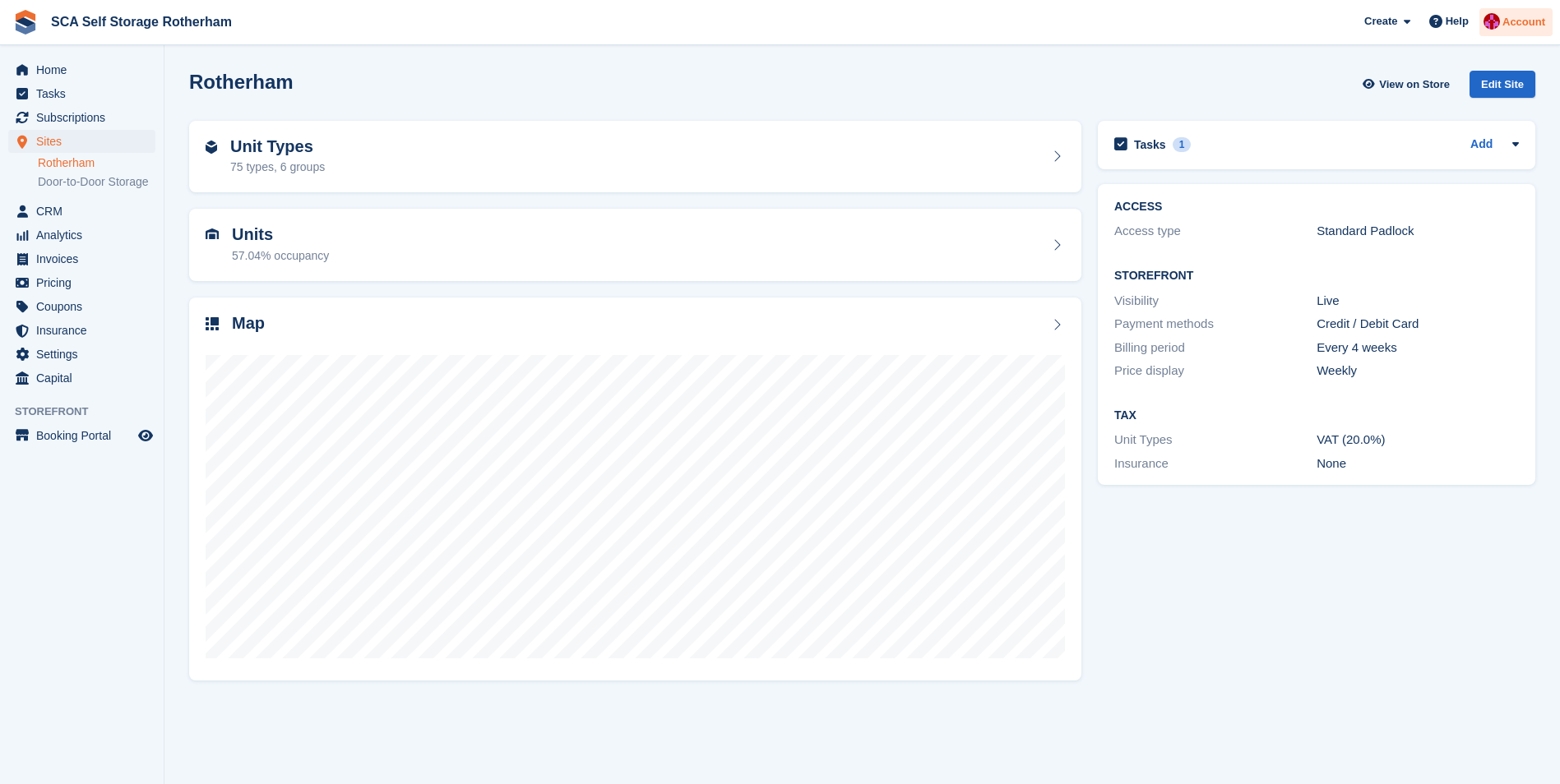
click at [1509, 22] on span "Account" at bounding box center [1524, 22] width 43 height 16
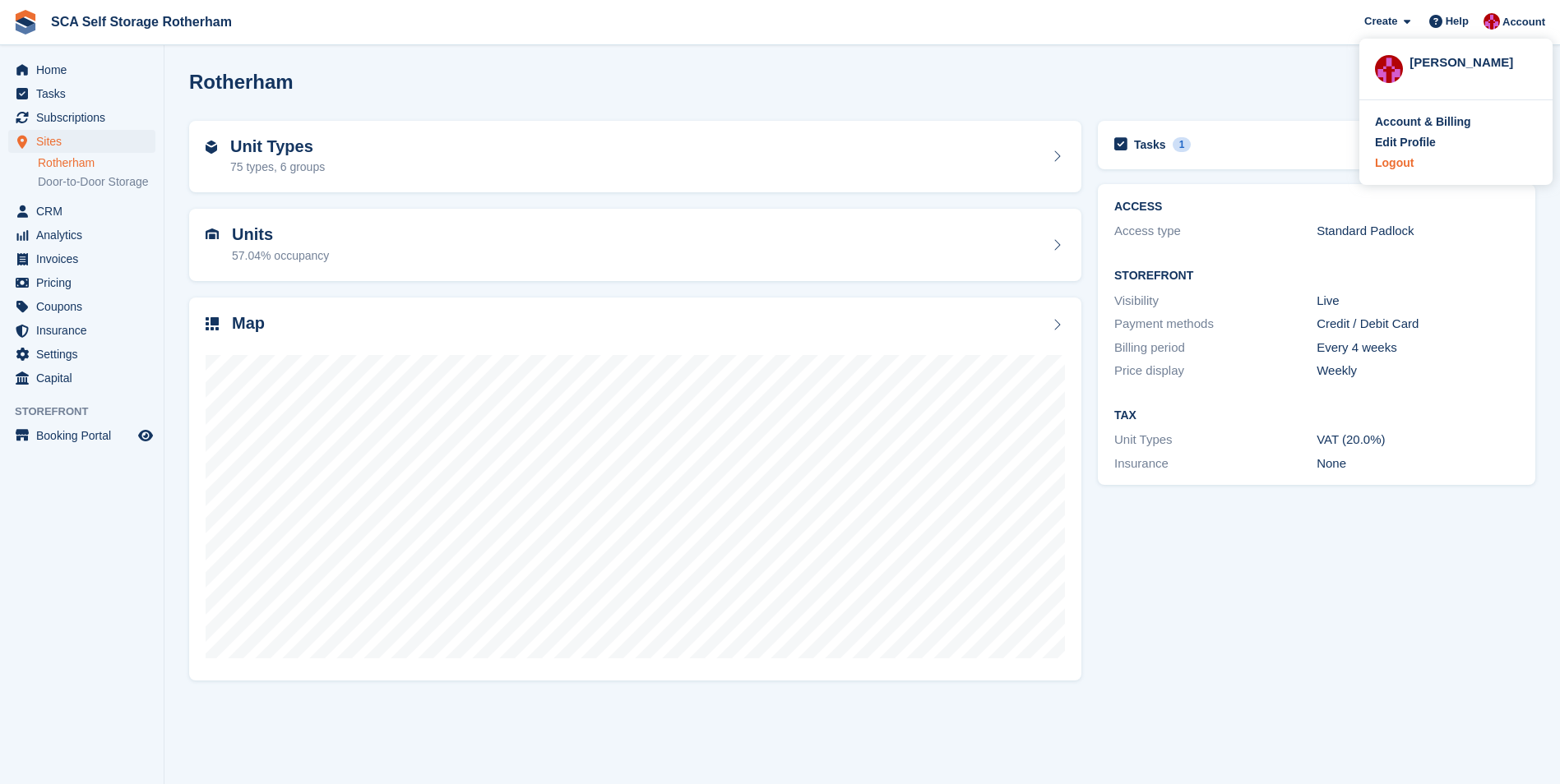
click at [1396, 163] on div "Logout" at bounding box center [1394, 163] width 38 height 17
